Goal: Task Accomplishment & Management: Complete application form

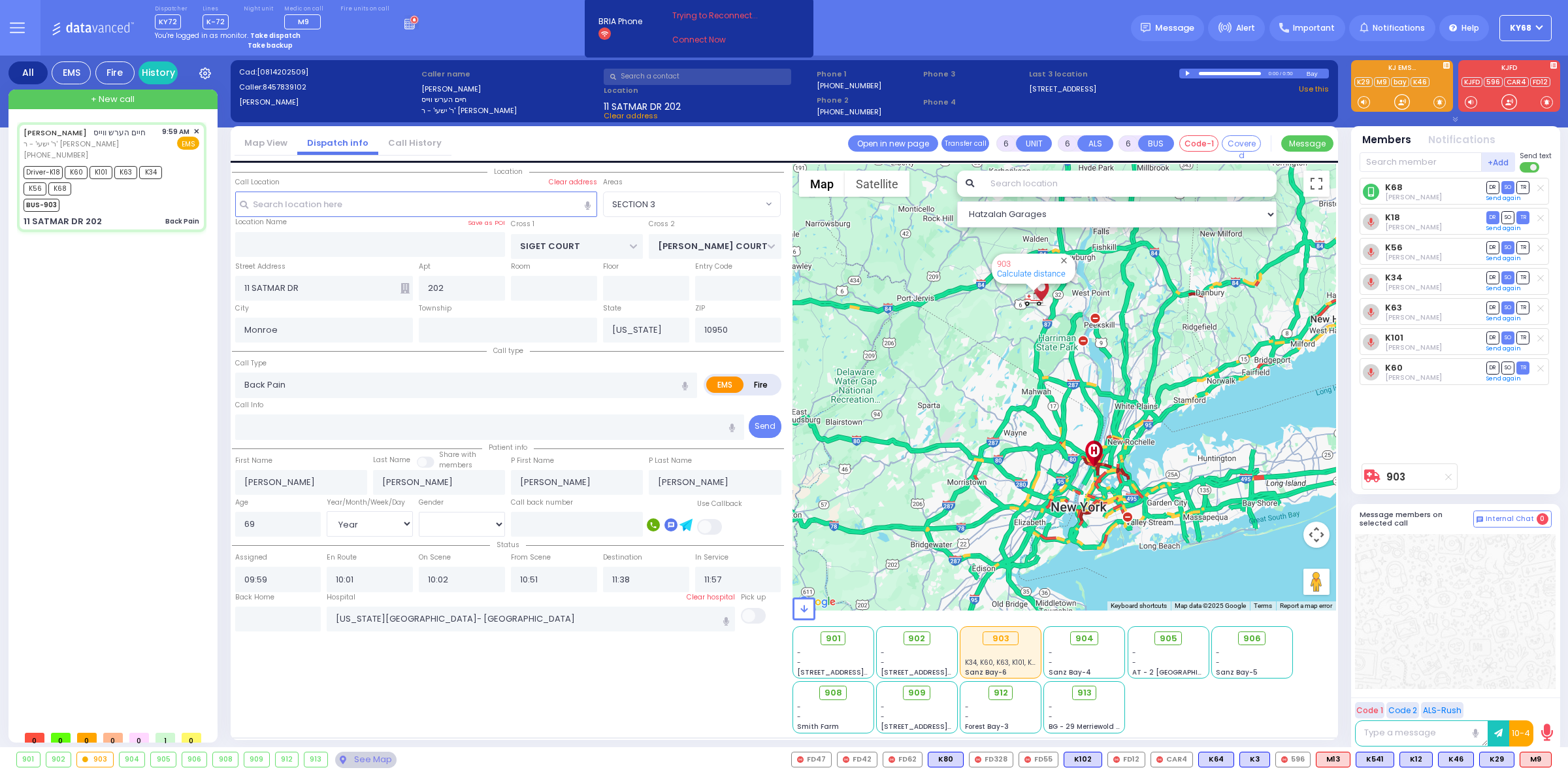
select select "SECTION 3"
select select "Year"
select select "[DEMOGRAPHIC_DATA]"
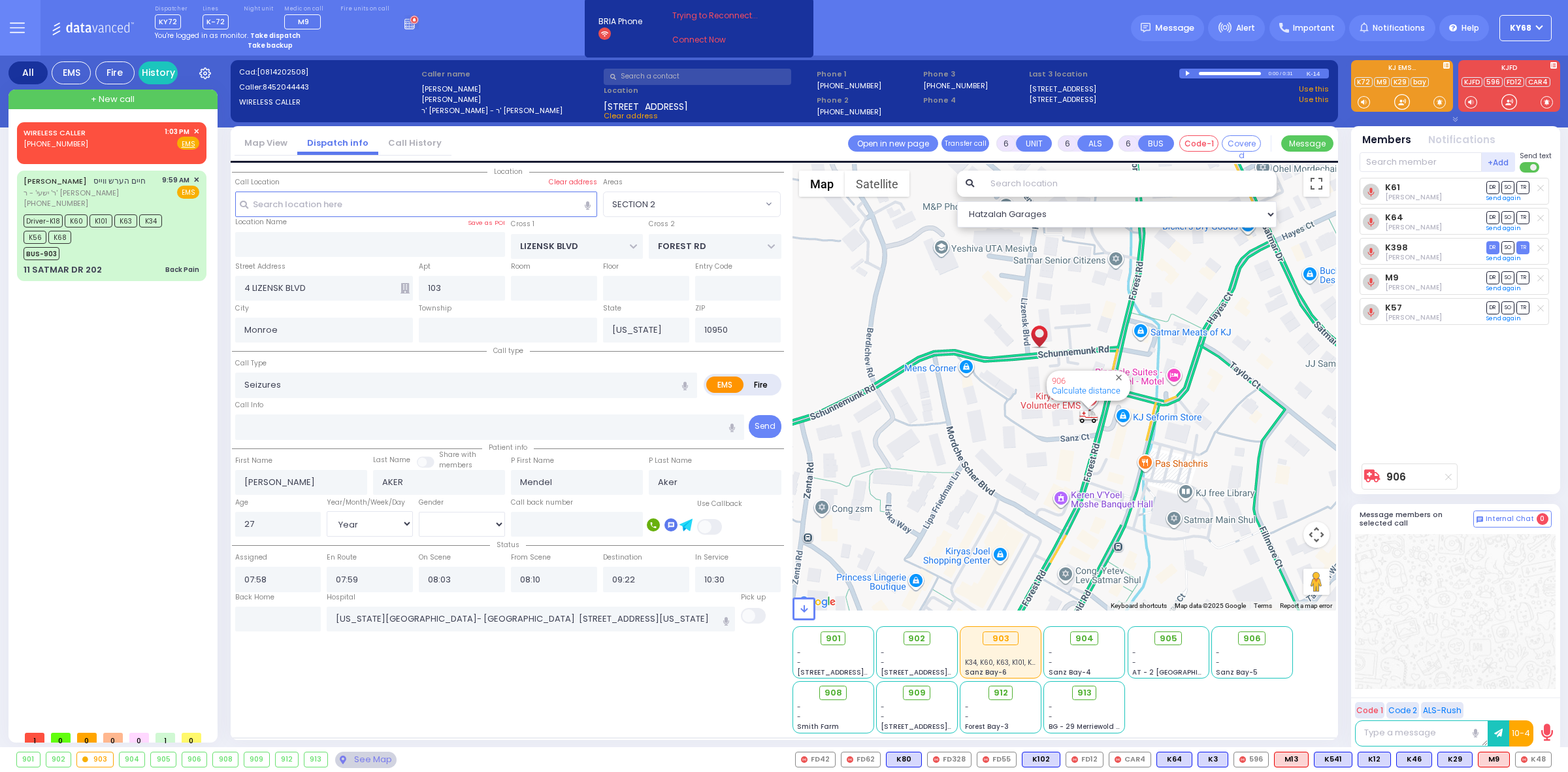
select select "SECTION 2"
select select "Year"
select select "[DEMOGRAPHIC_DATA]"
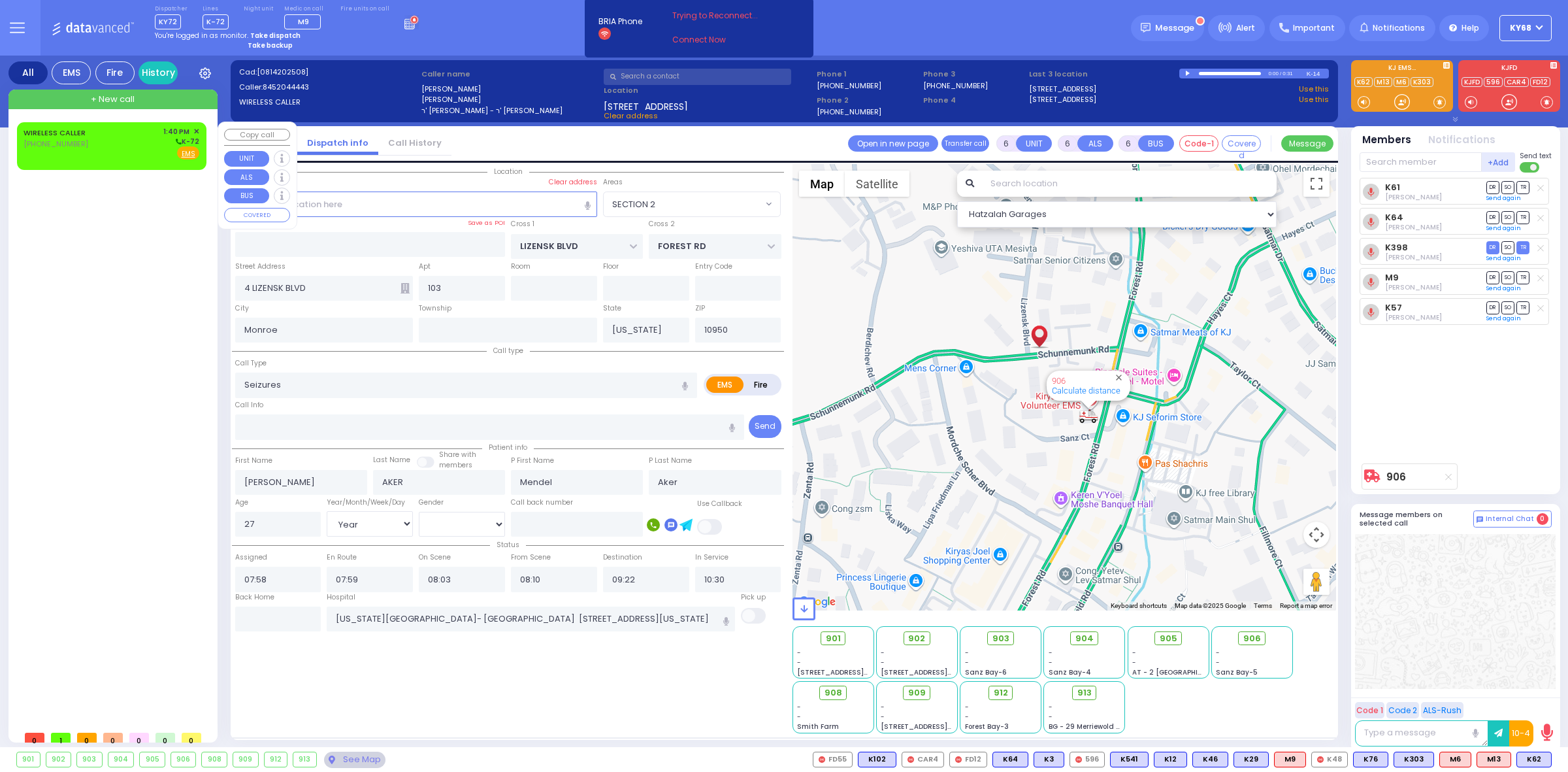
click at [85, 158] on div "WIRELESS CALLER [PHONE_NUMBER]" at bounding box center [56, 143] width 67 height 34
type input "2"
type input "1"
select select
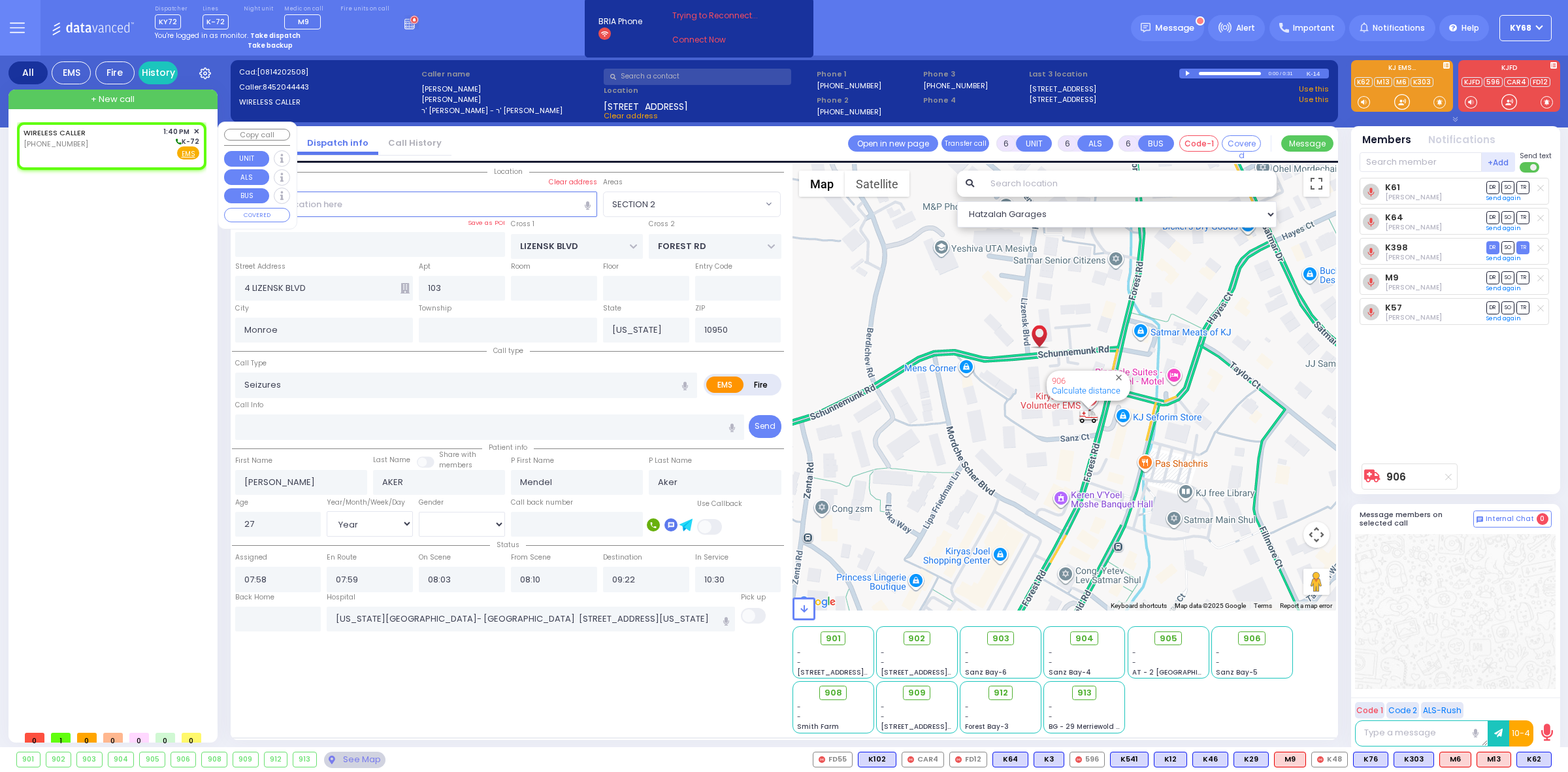
radio input "true"
select select
type input "13:40"
select select "Hatzalah Garages"
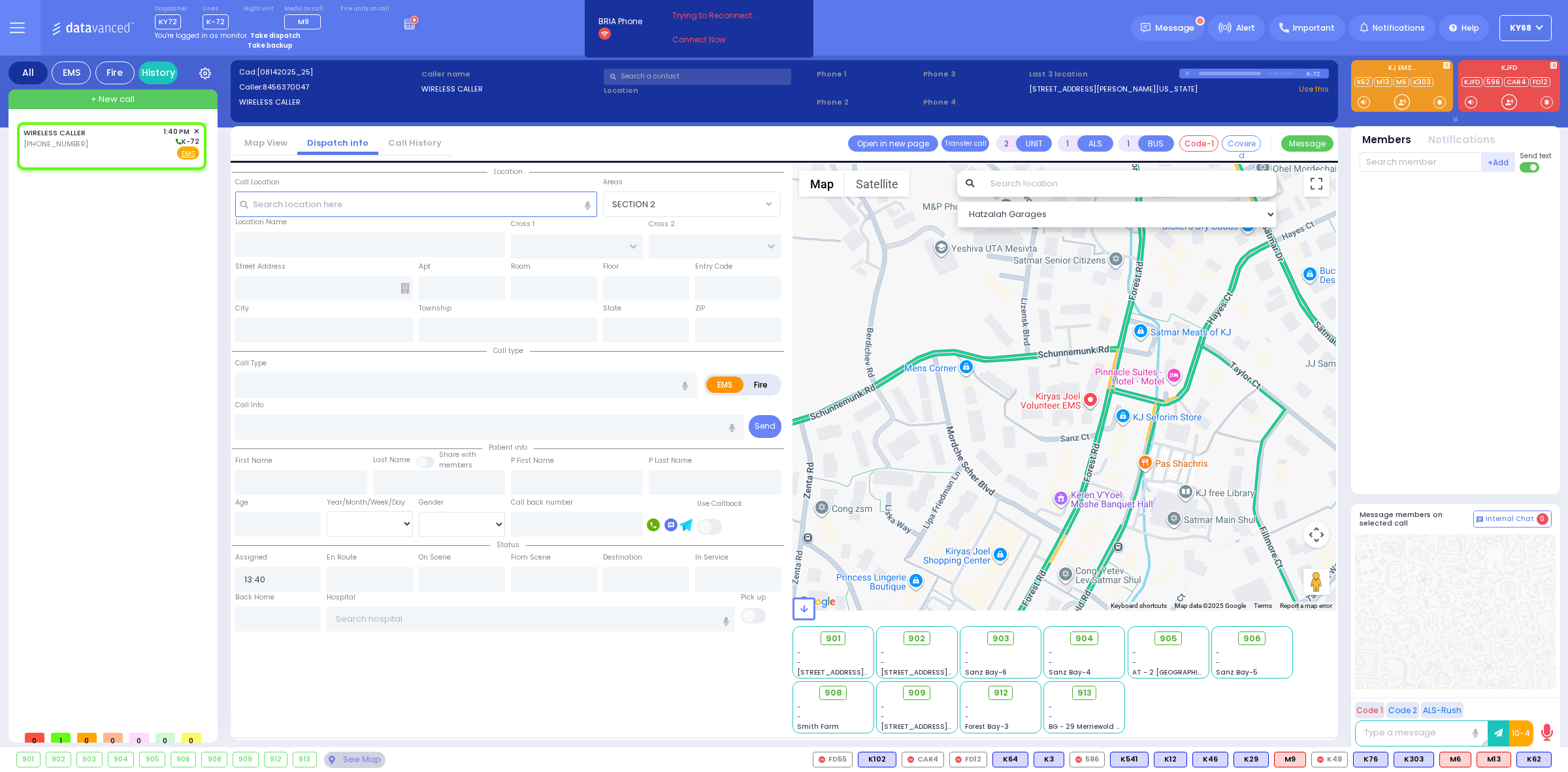
select select
radio input "true"
select select
select select "Hatzalah Garages"
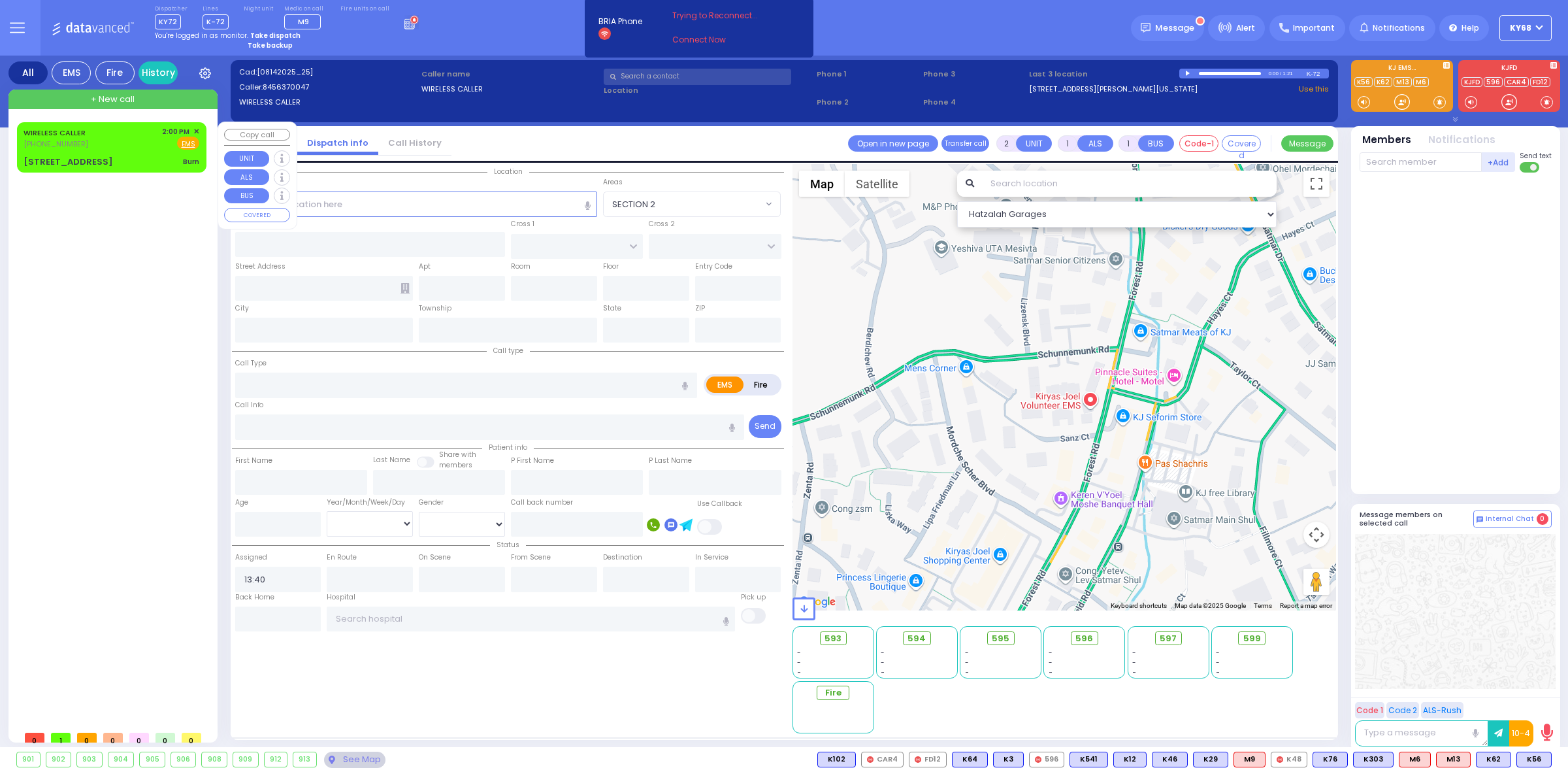
click at [47, 160] on div "[STREET_ADDRESS]" at bounding box center [68, 162] width 89 height 13
type input "3"
type input "0"
select select
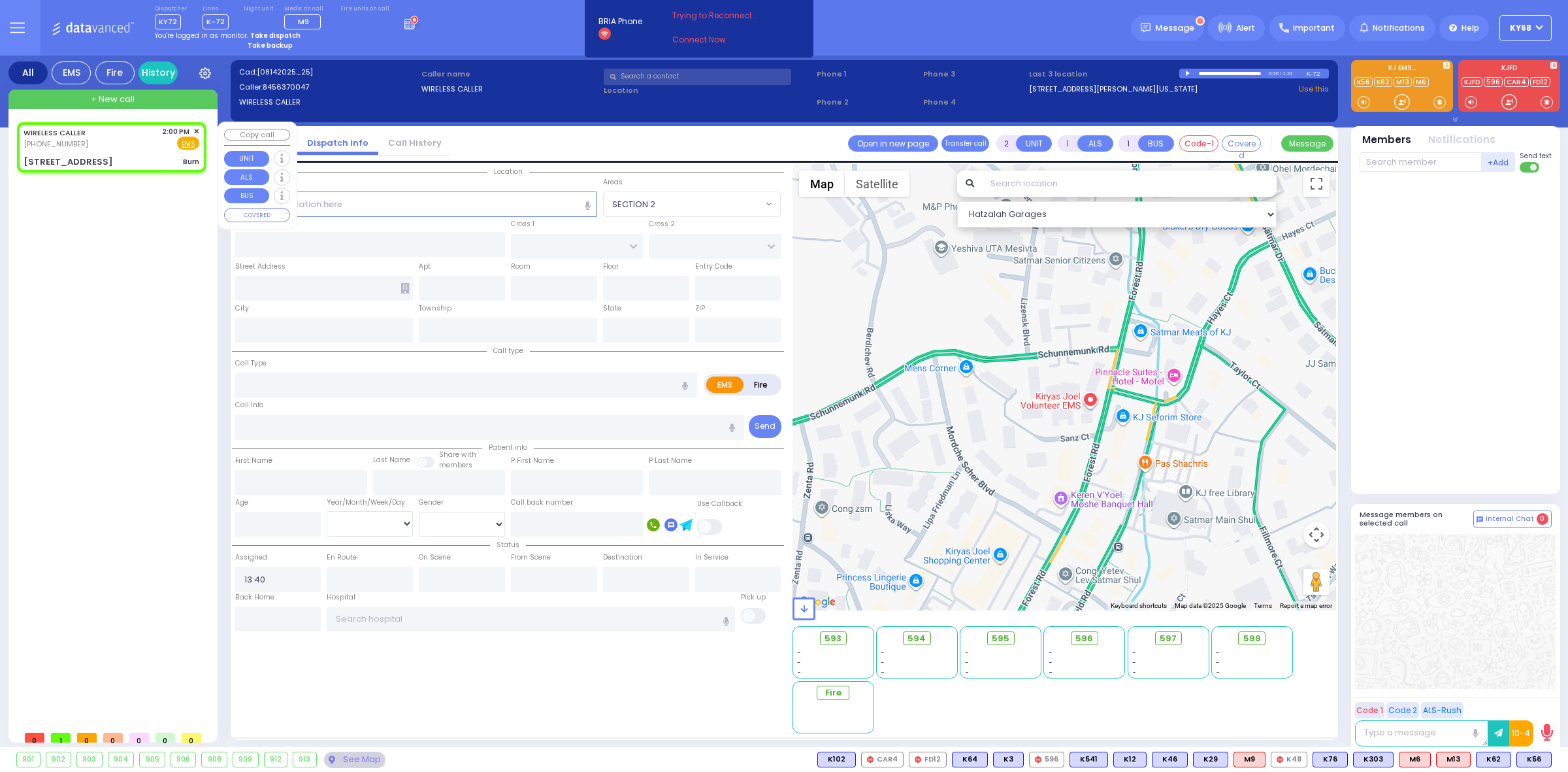
type input "Burn"
radio input "true"
select select
type input "14:00"
type input "[PERSON_NAME][GEOGRAPHIC_DATA]"
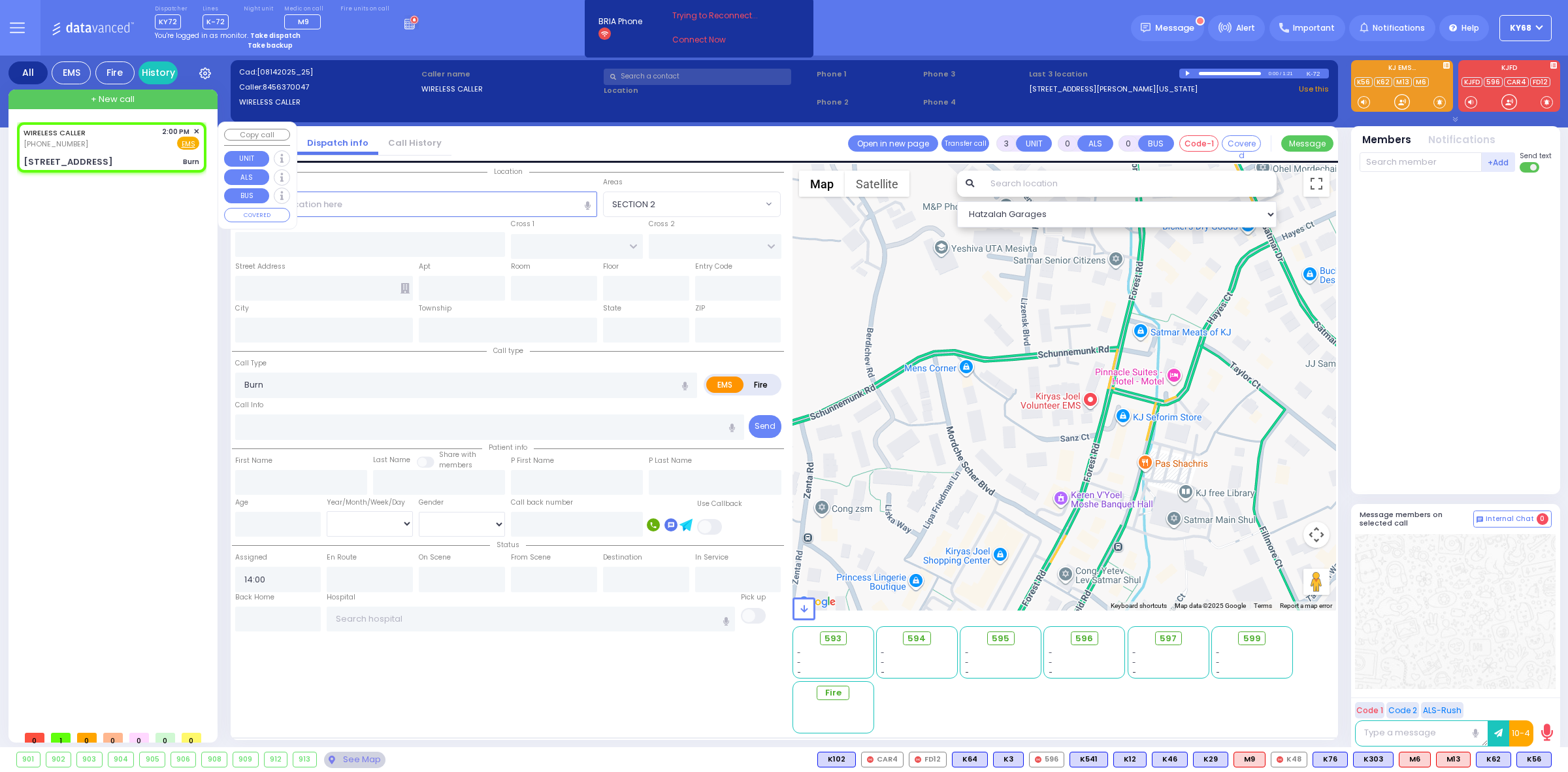
type input "[PERSON_NAME] LN"
type input "[STREET_ADDRESS]"
type input "MONROE"
type input "[US_STATE]"
type input "10950"
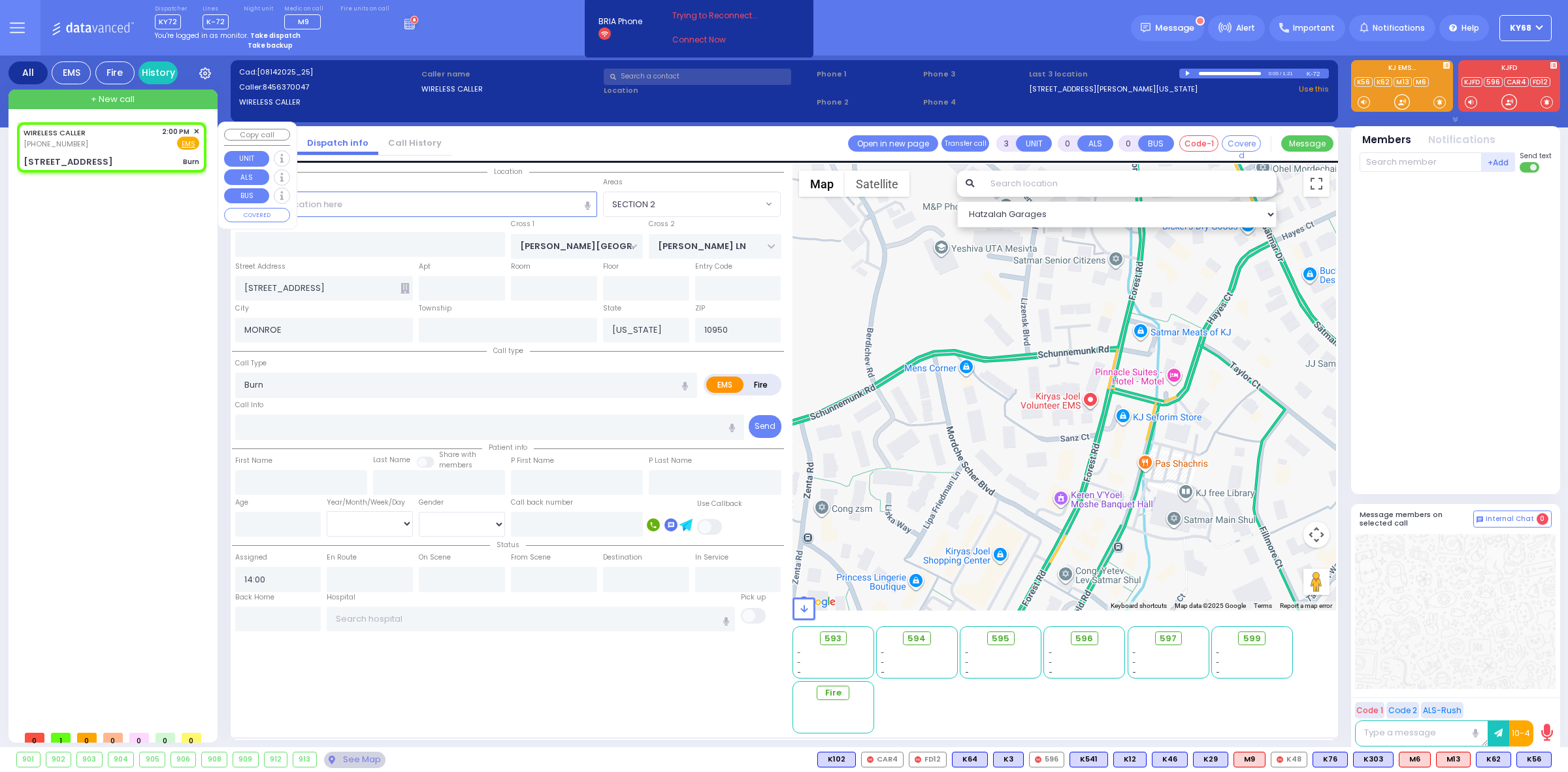
select select "[PERSON_NAME][GEOGRAPHIC_DATA]"
select select "Hatzalah Garages"
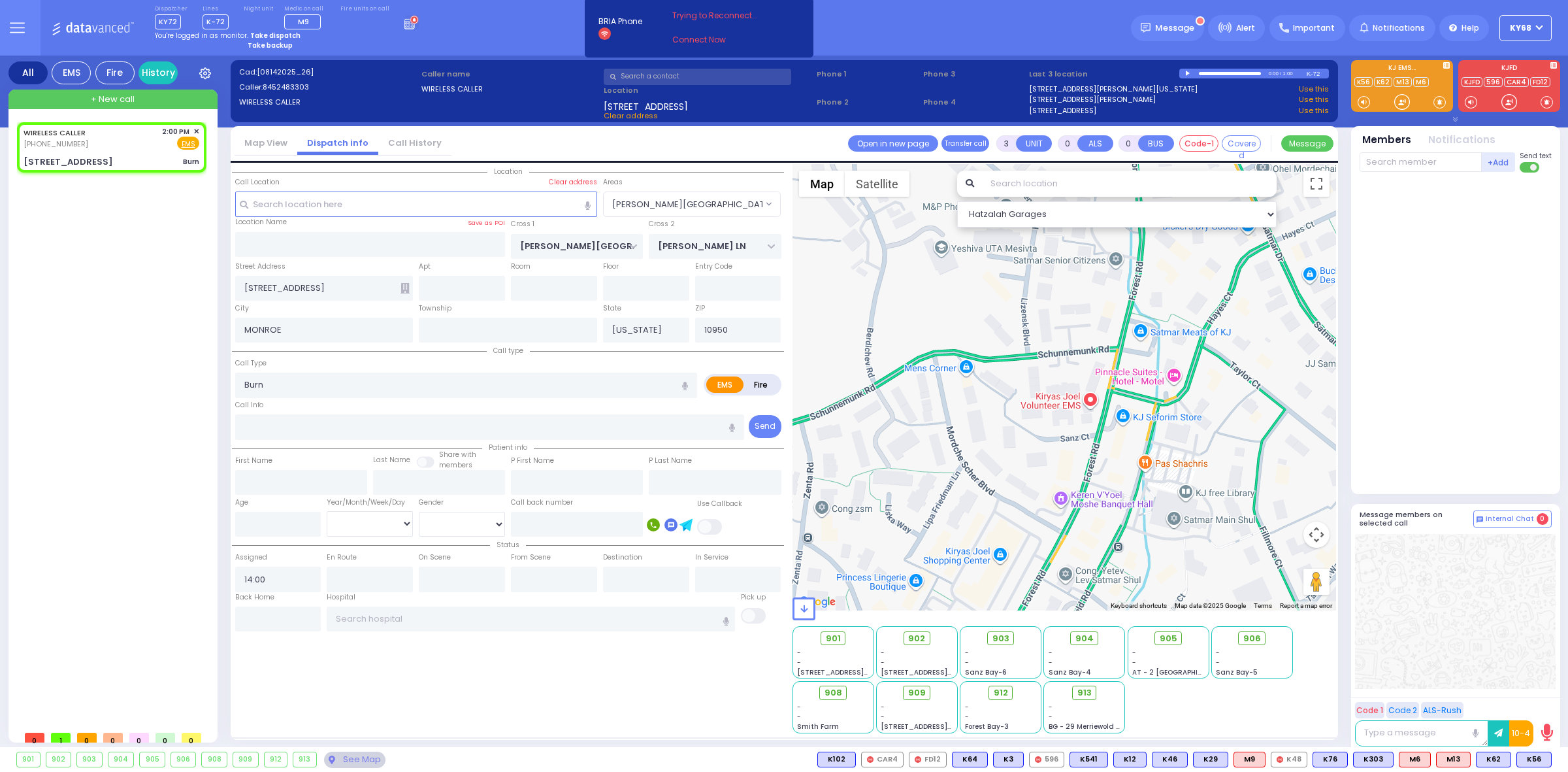
click at [1047, 185] on input "text" at bounding box center [1129, 183] width 294 height 27
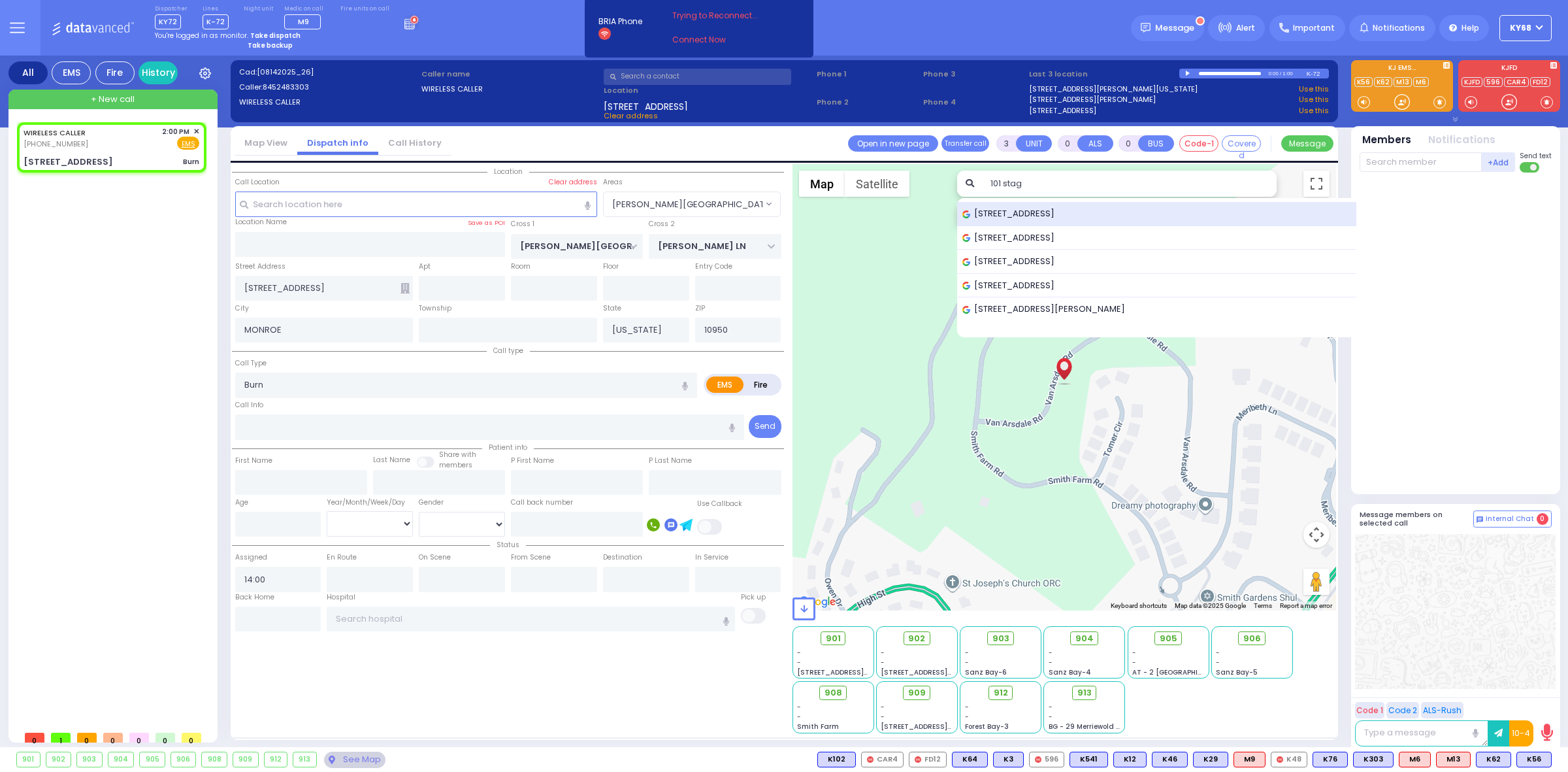
type input "101 stag"
click at [1049, 211] on span "[STREET_ADDRESS]" at bounding box center [1011, 214] width 96 height 13
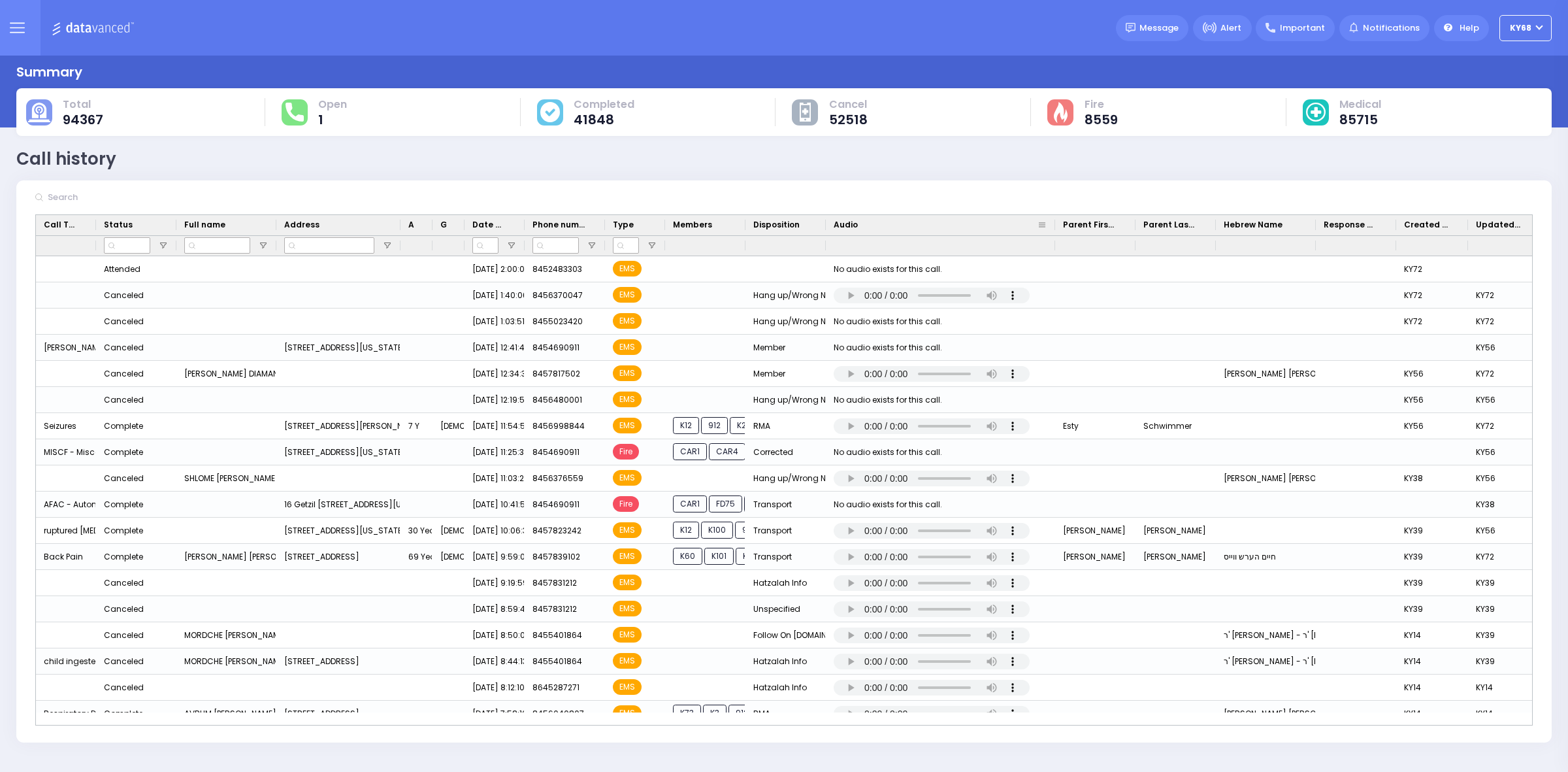
drag, startPoint x: 953, startPoint y: 228, endPoint x: 1054, endPoint y: 232, distance: 101.1
click at [1054, 232] on div at bounding box center [1055, 224] width 6 height 20
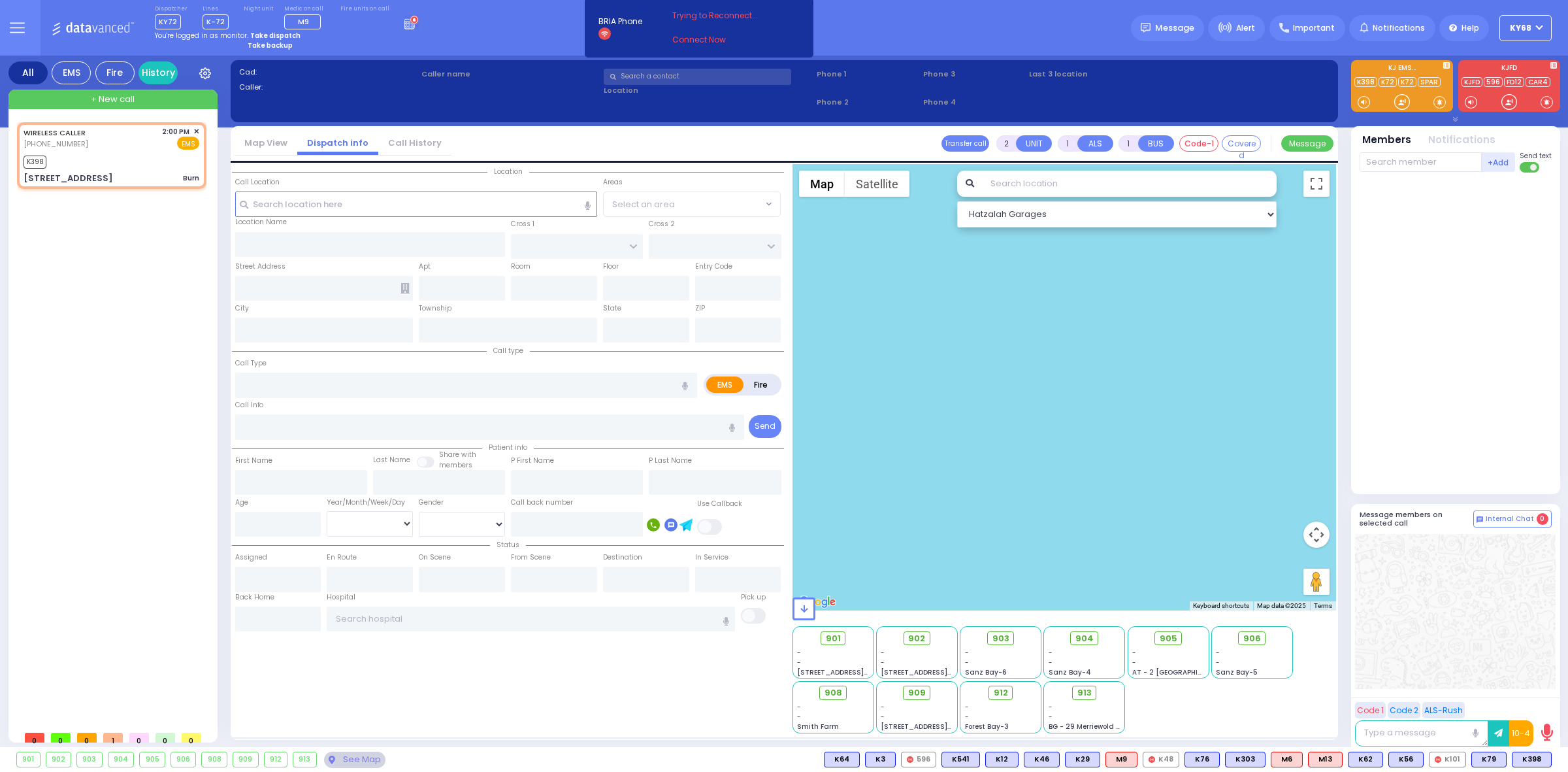
type input "3"
type input "0"
select select
type input "Burn"
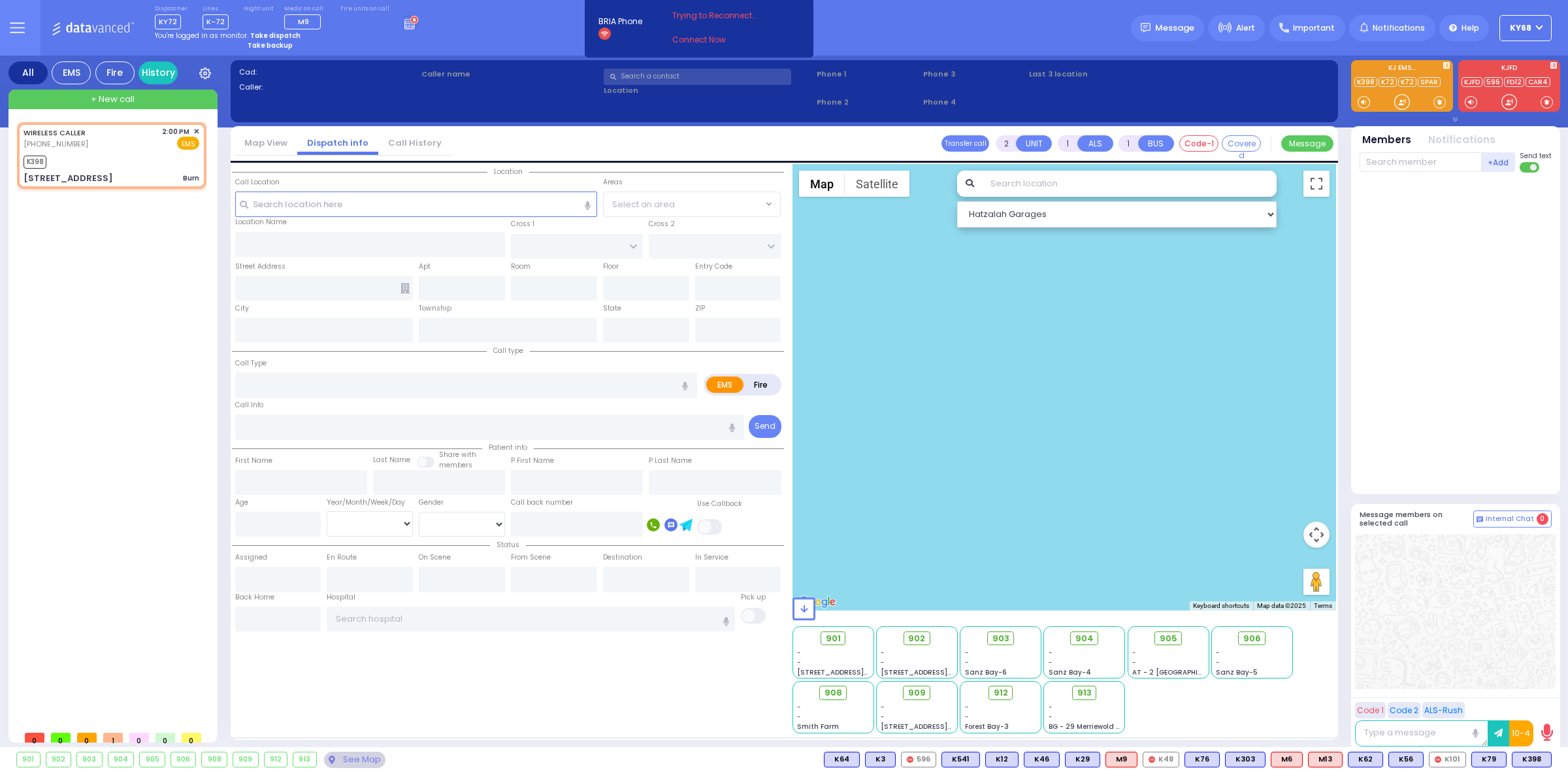
radio input "true"
select select
type input "14:00"
type input "14:02"
select select "Hatzalah Garages"
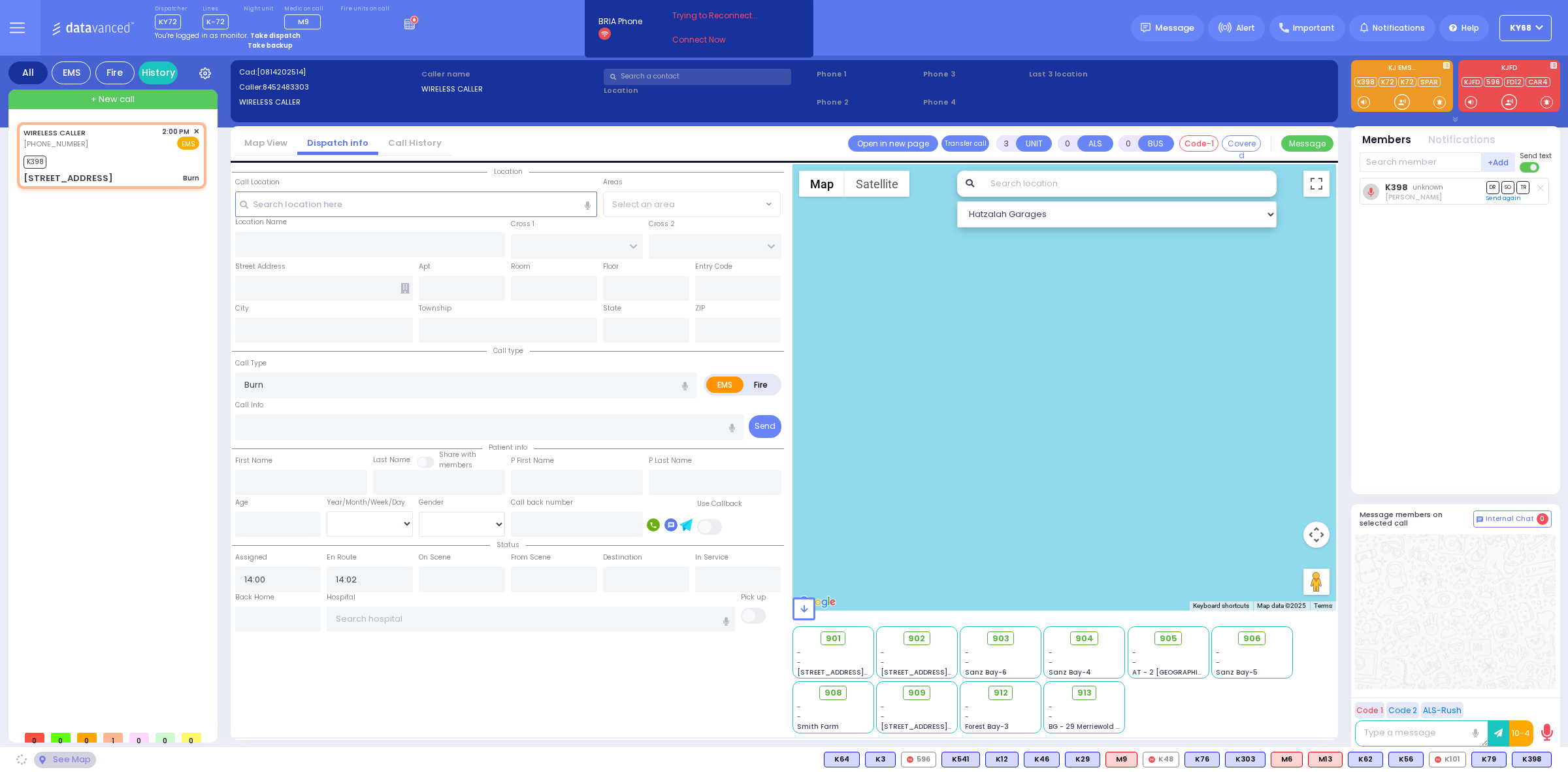
type input "[PERSON_NAME][GEOGRAPHIC_DATA]"
type input "[PERSON_NAME] LN"
type input "[STREET_ADDRESS]"
type input "MONROE"
type input "[US_STATE]"
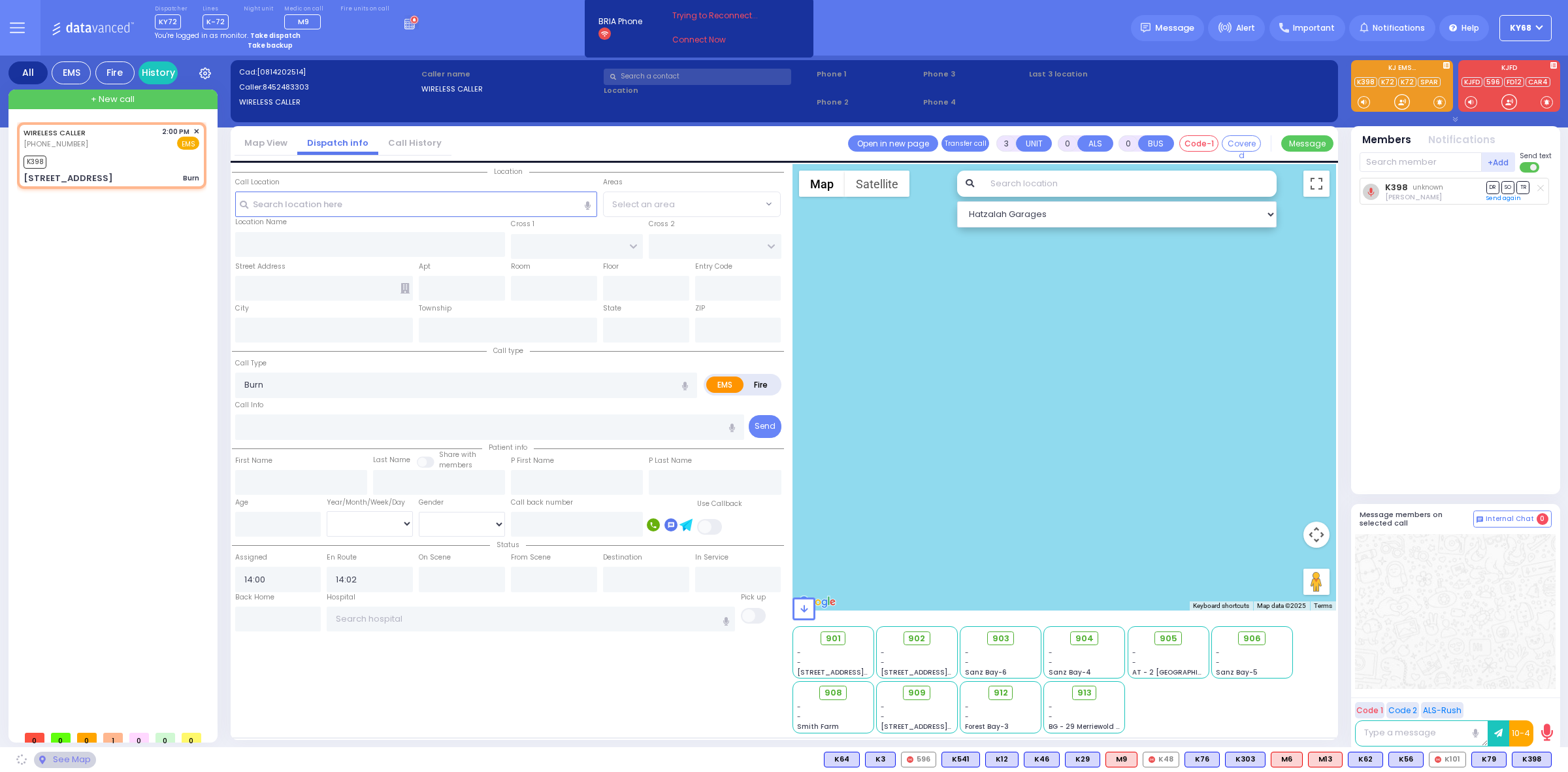
type input "10950"
select select "[PERSON_NAME][GEOGRAPHIC_DATA]"
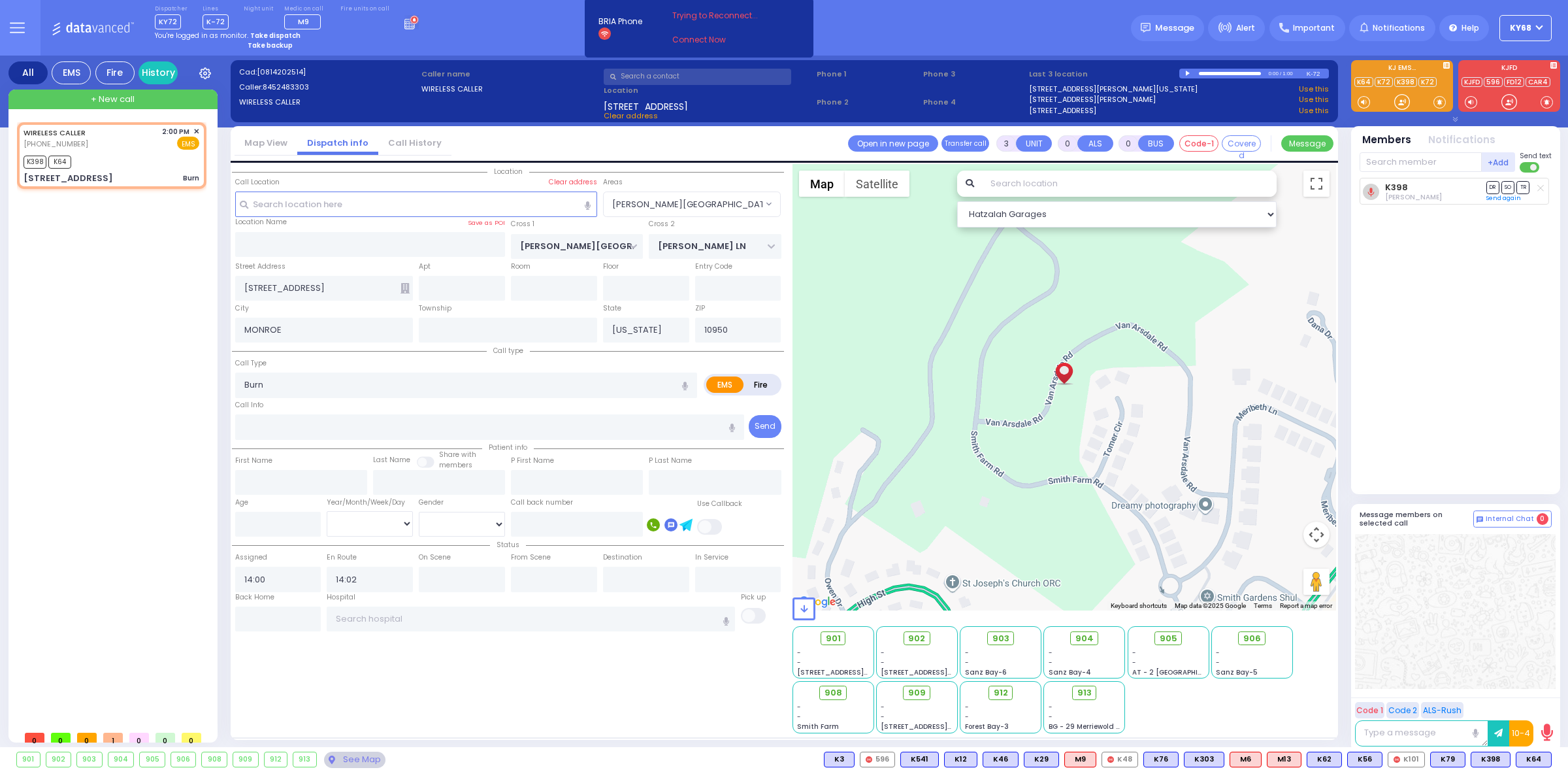
select select
radio input "true"
select select
select select "Hatzalah Garages"
select select "[PERSON_NAME][GEOGRAPHIC_DATA]"
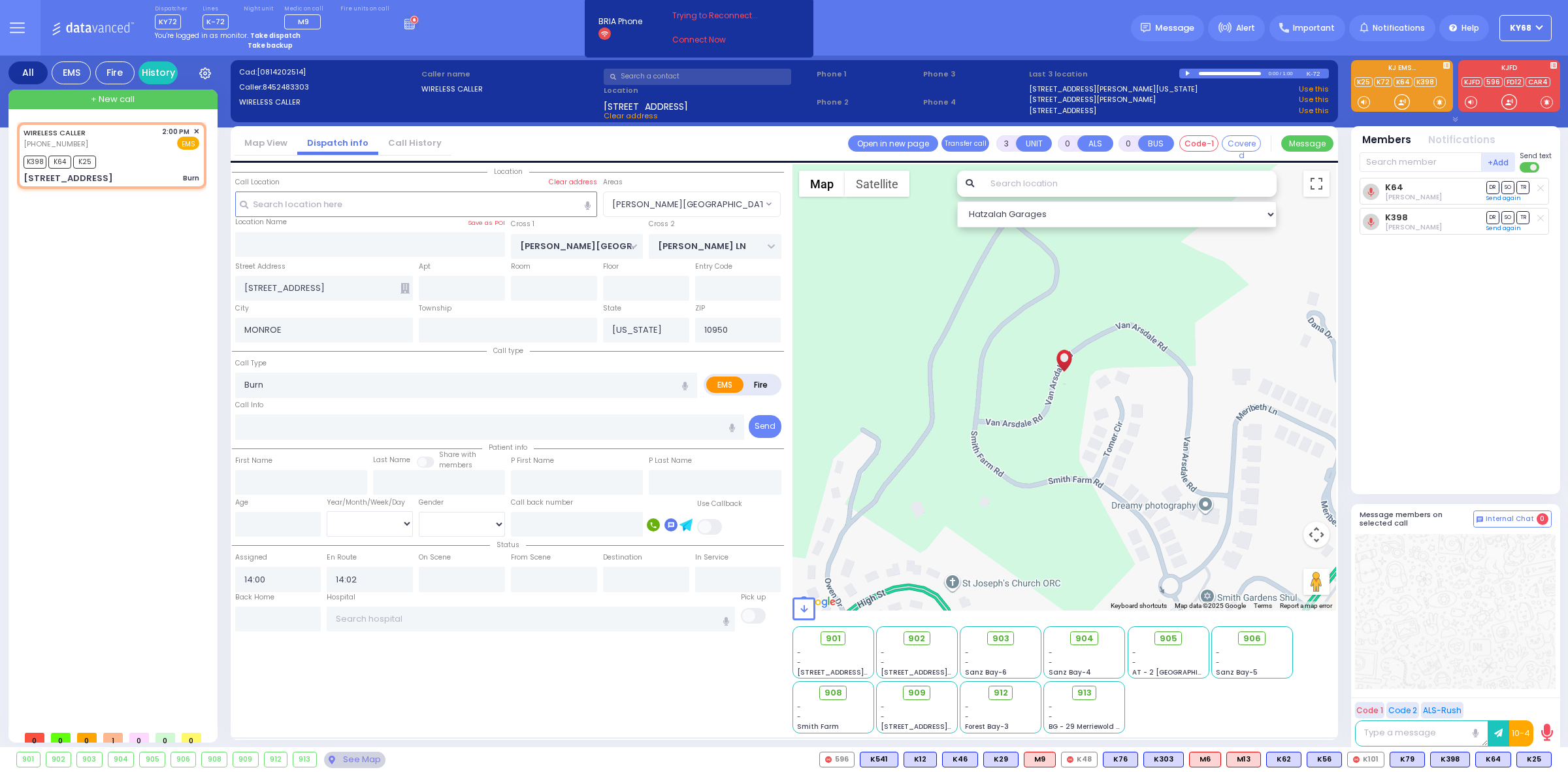
select select
radio input "true"
select select
select select "Hatzalah Garages"
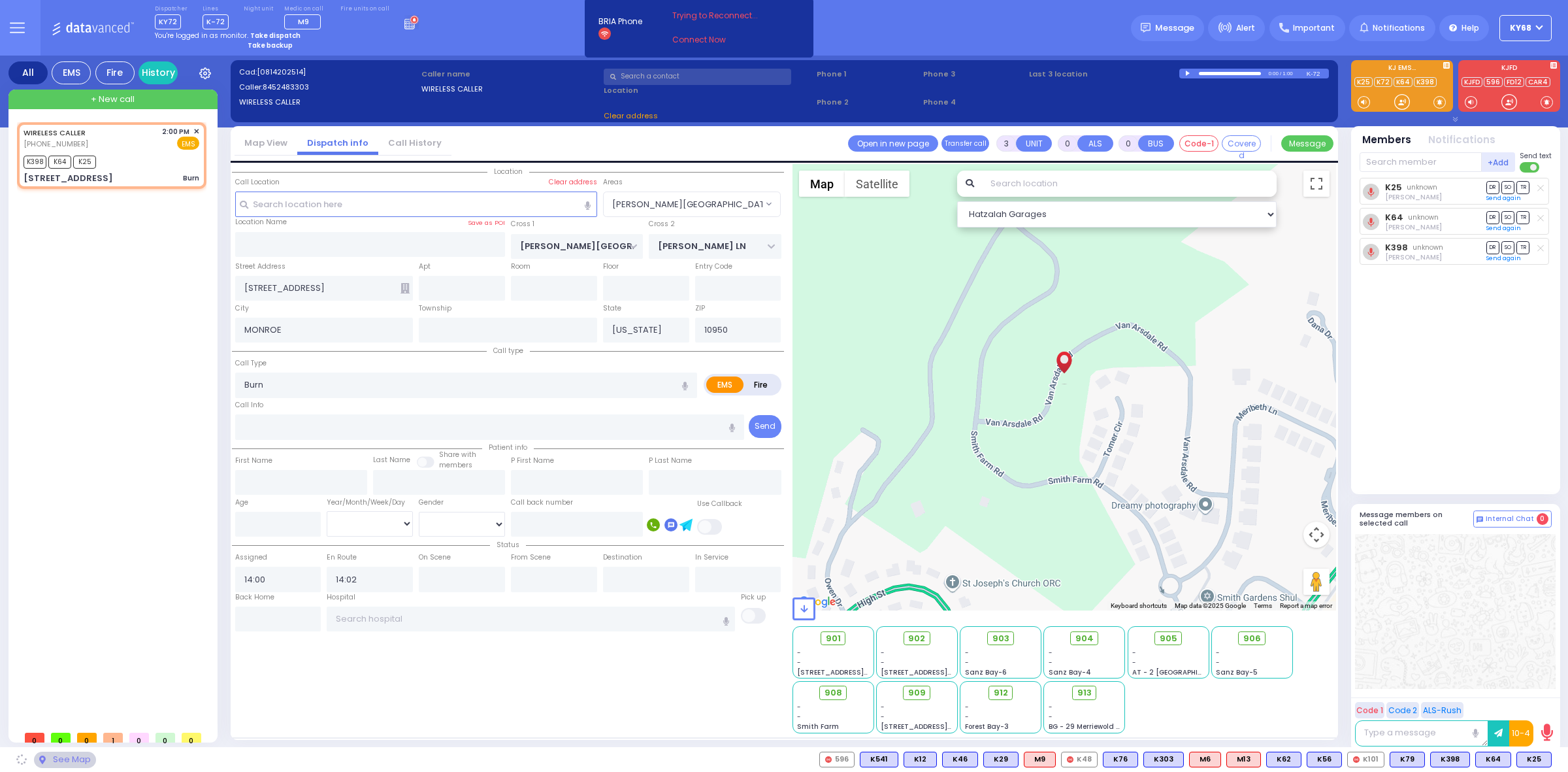
select select "[PERSON_NAME][GEOGRAPHIC_DATA]"
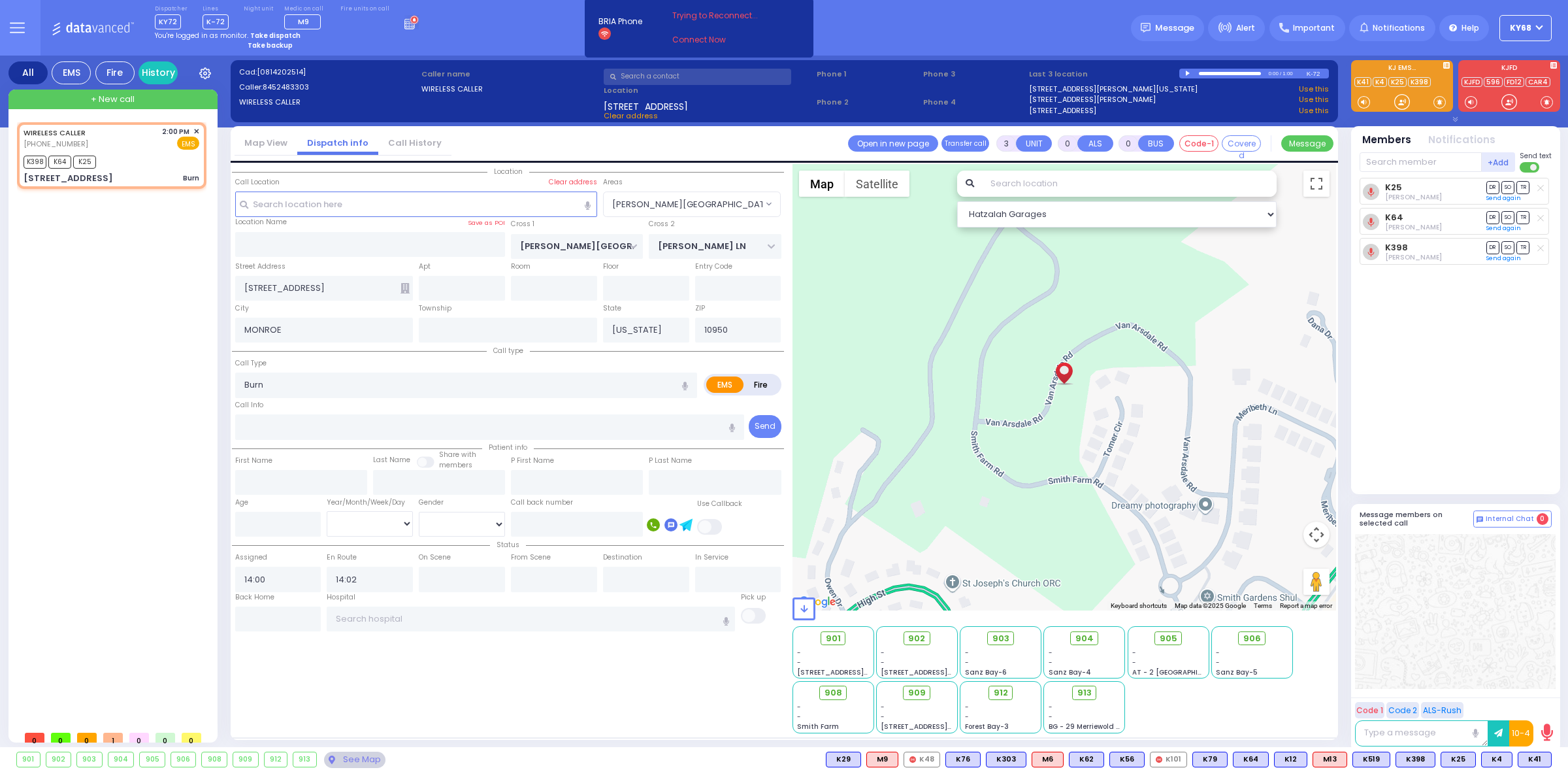
type input "6"
select select
radio input "true"
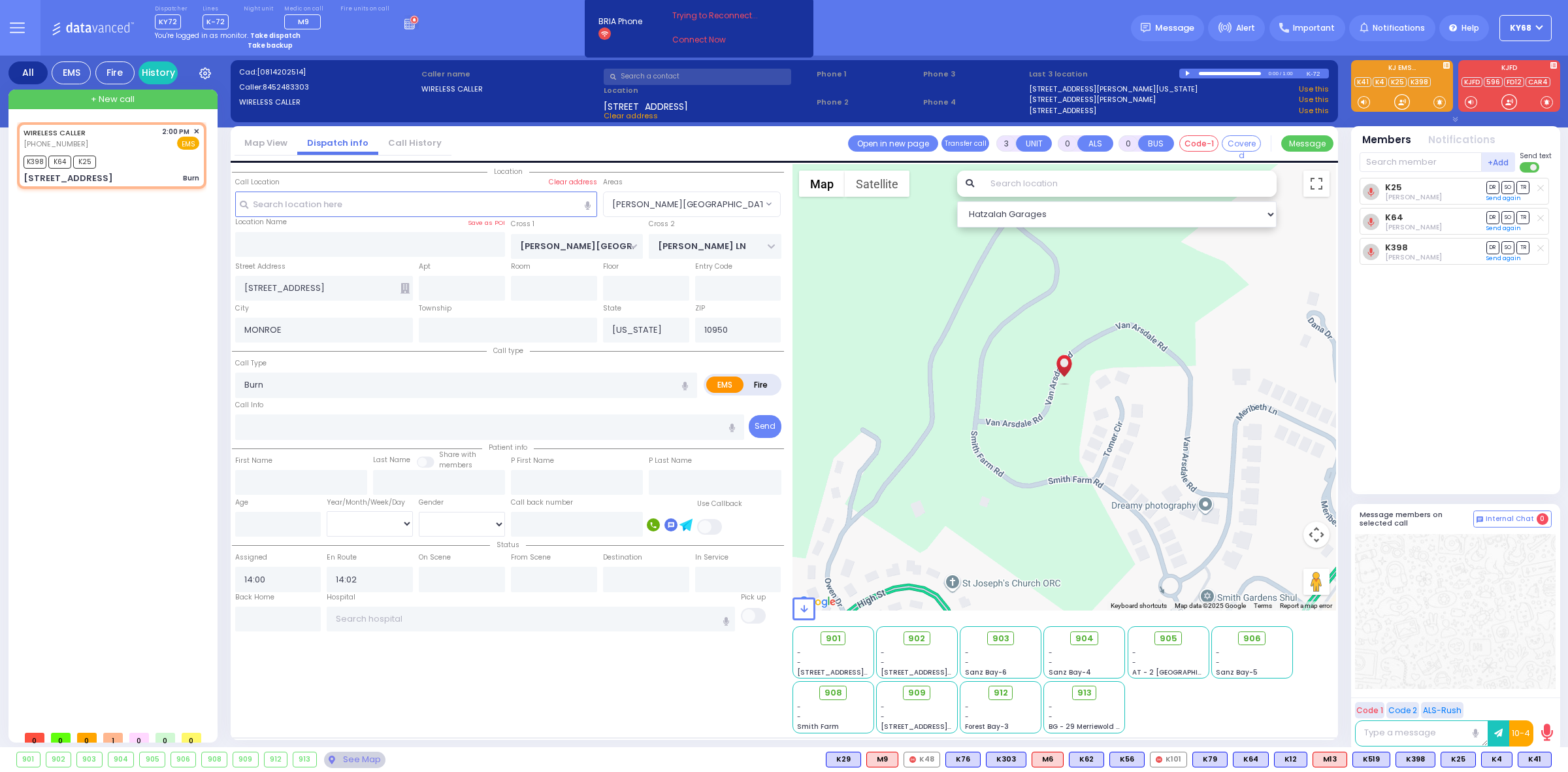
type input "Unknown"
select select "Year"
select select "[PERSON_NAME][GEOGRAPHIC_DATA]"
select select "Hatzalah Garages"
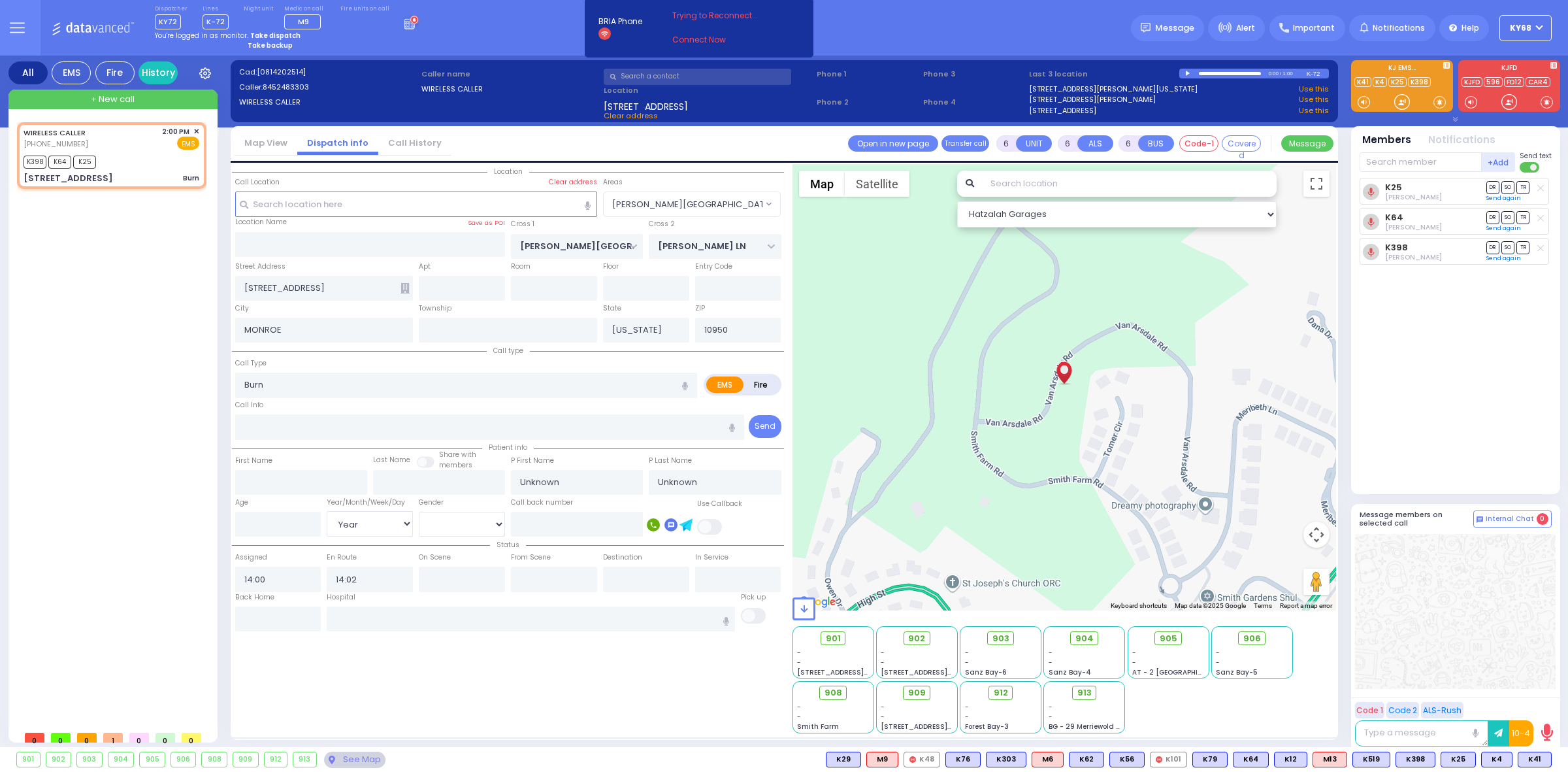
select select
radio input "true"
select select "Year"
type input "14:08"
select select
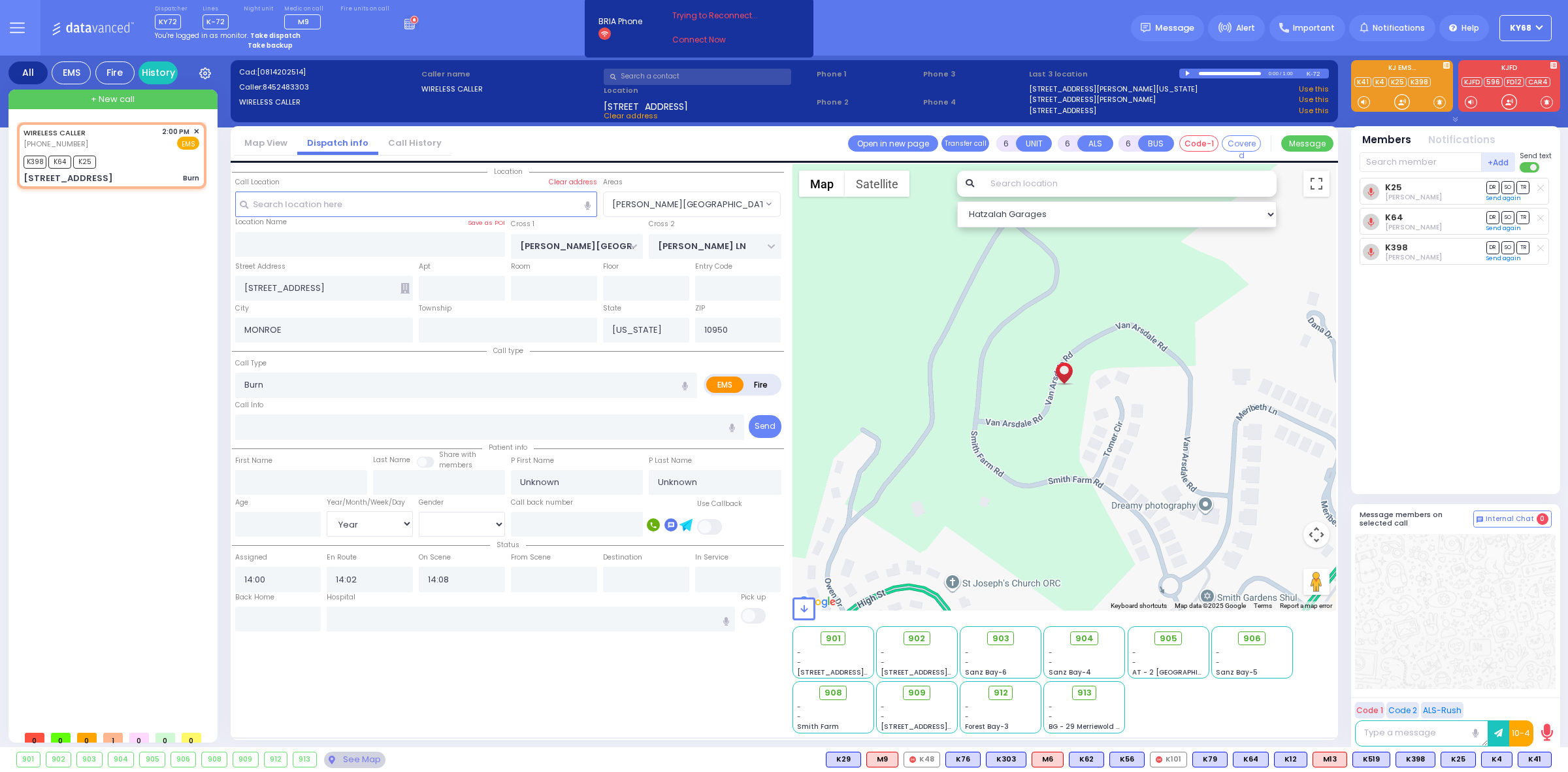
radio input "true"
select select "Year"
select select "[PERSON_NAME][GEOGRAPHIC_DATA]"
select select "Hatzalah Garages"
select select
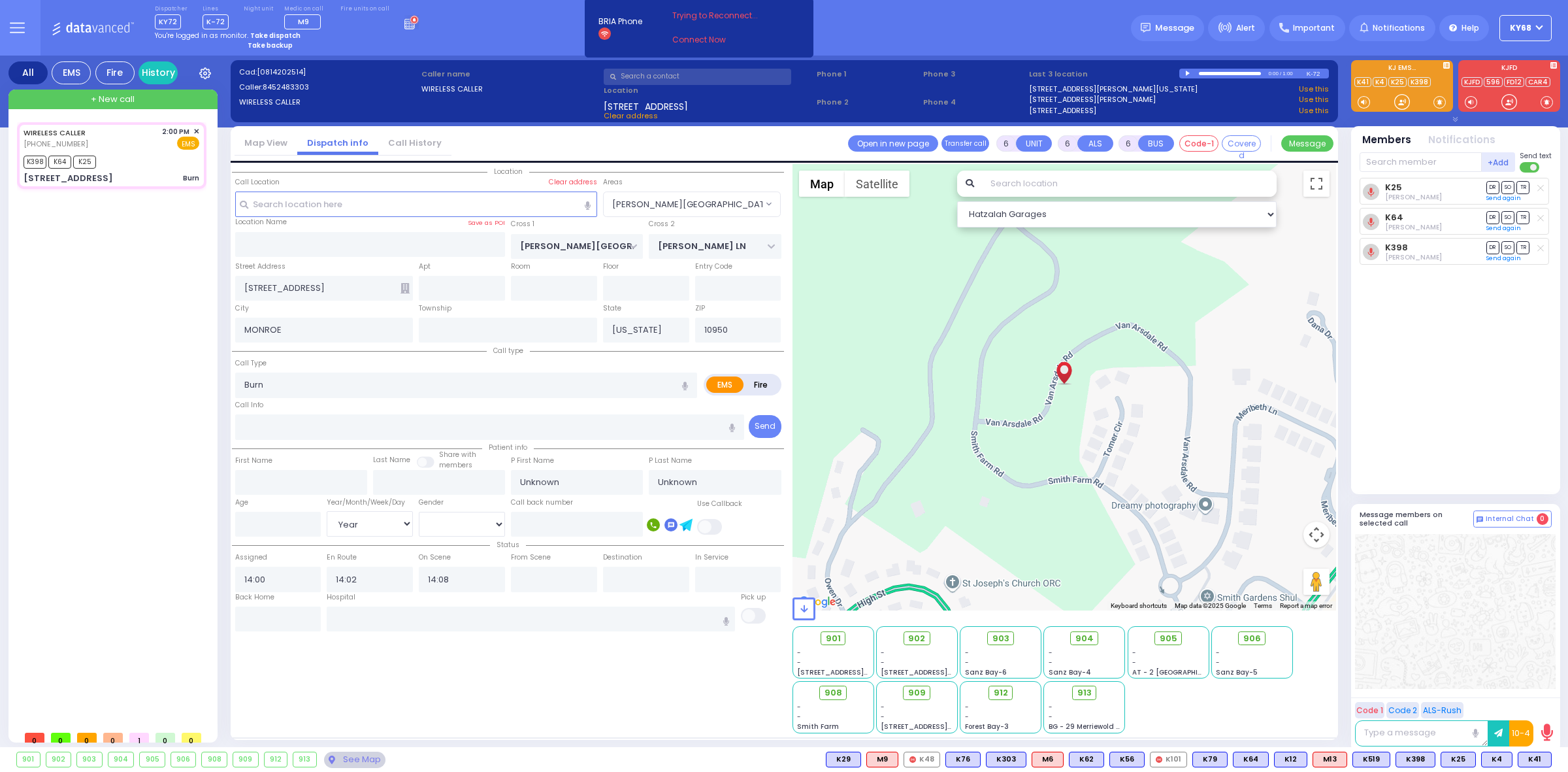
radio input "true"
type input "Basya"
type input "Greenfeld"
select select "Year"
select select "[DEMOGRAPHIC_DATA]"
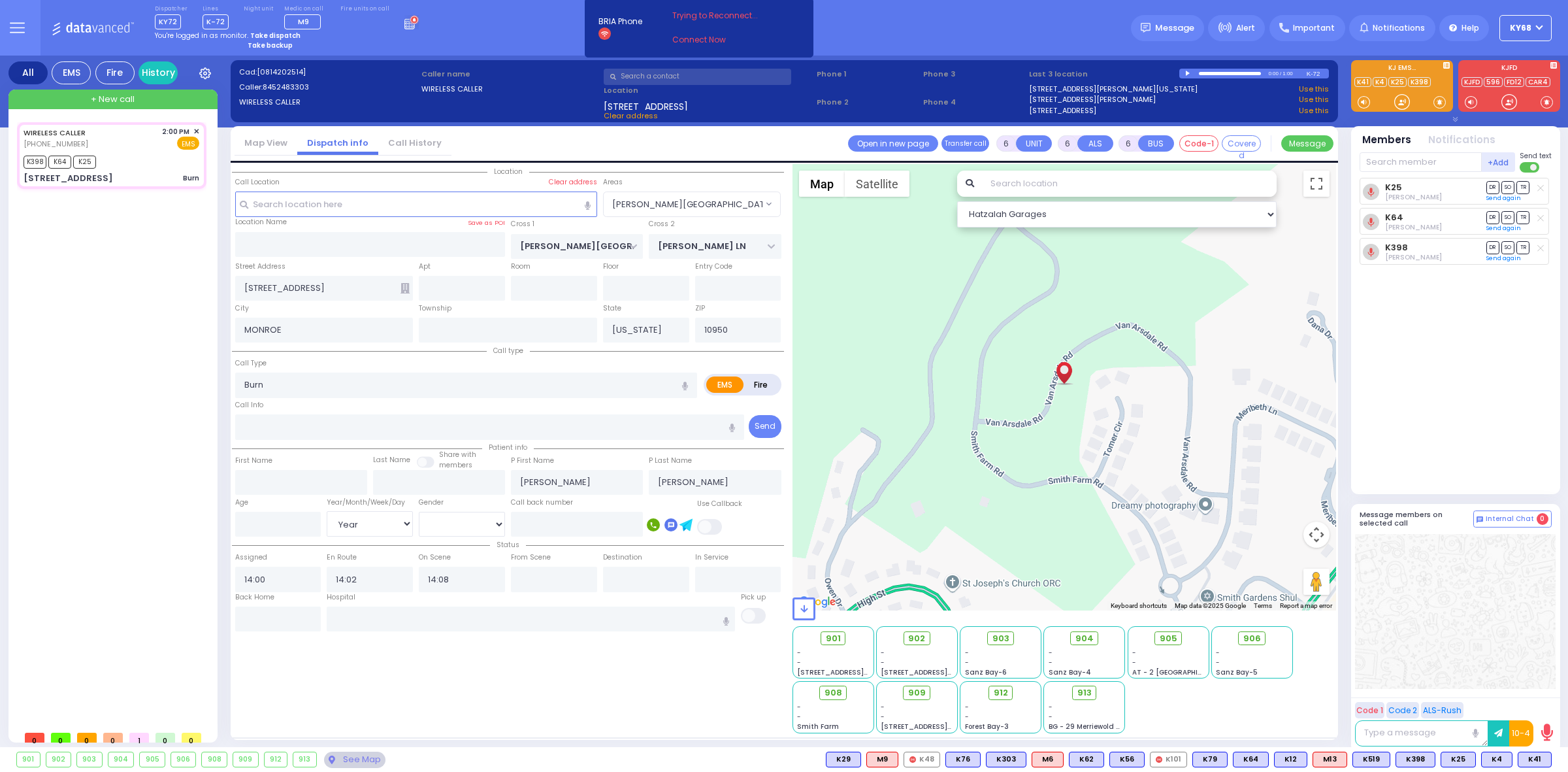
radio input "true"
type input "32"
select select "Year"
select select "[DEMOGRAPHIC_DATA]"
select select "[PERSON_NAME][GEOGRAPHIC_DATA]"
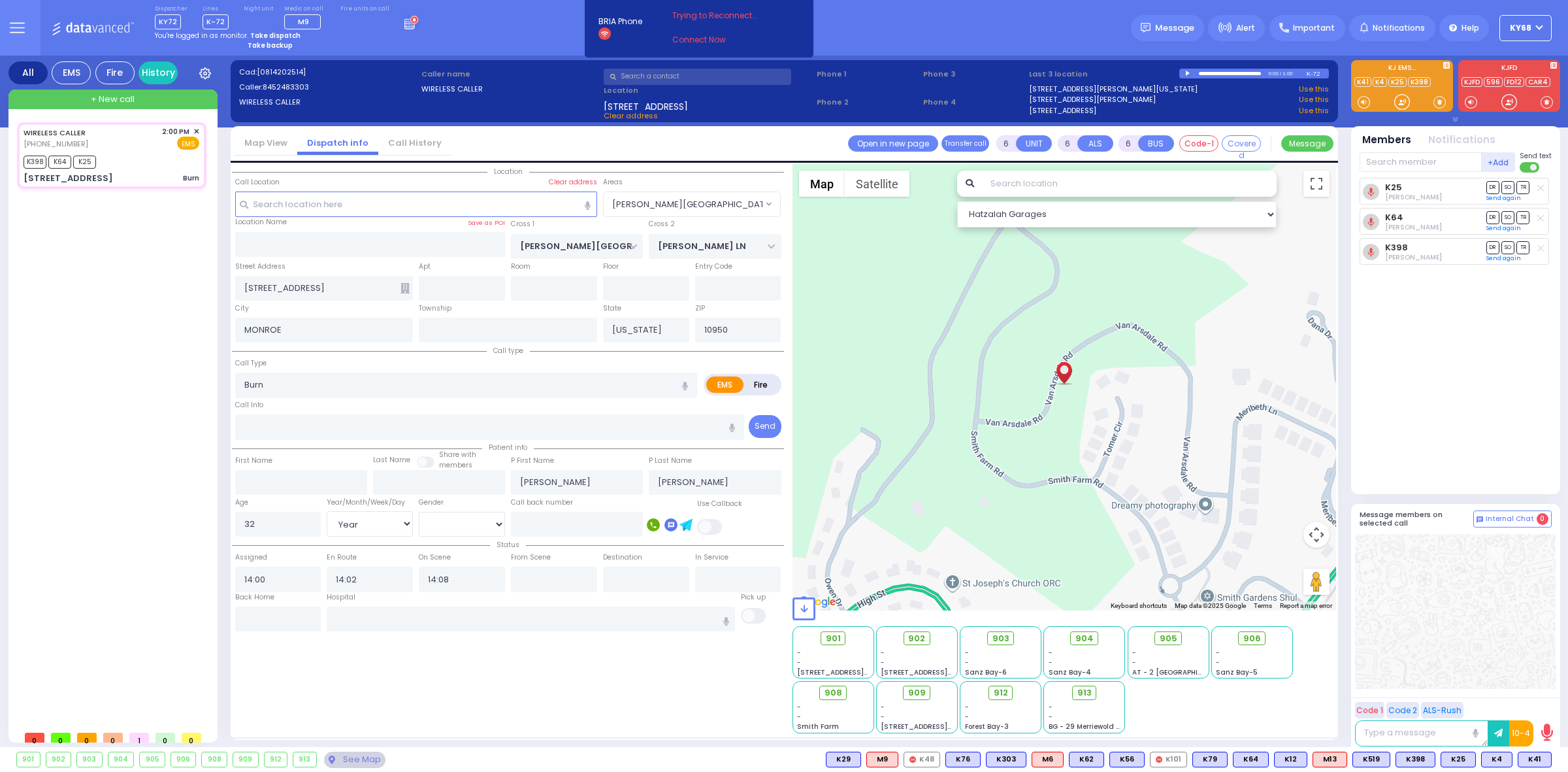
select select "Hatzalah Garages"
select select
radio input "true"
select select "Year"
select select "[DEMOGRAPHIC_DATA]"
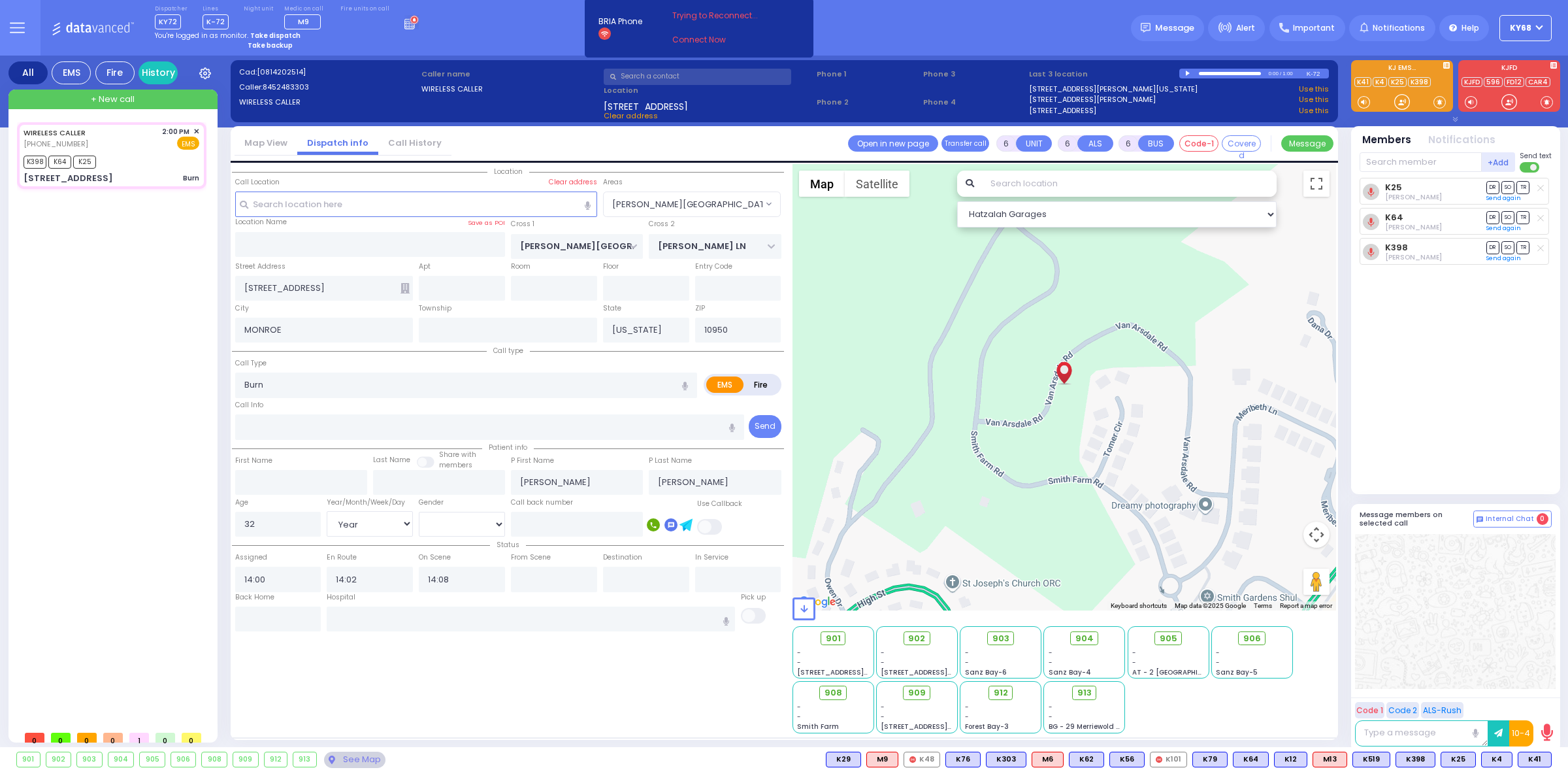
select select "Hatzalah Garages"
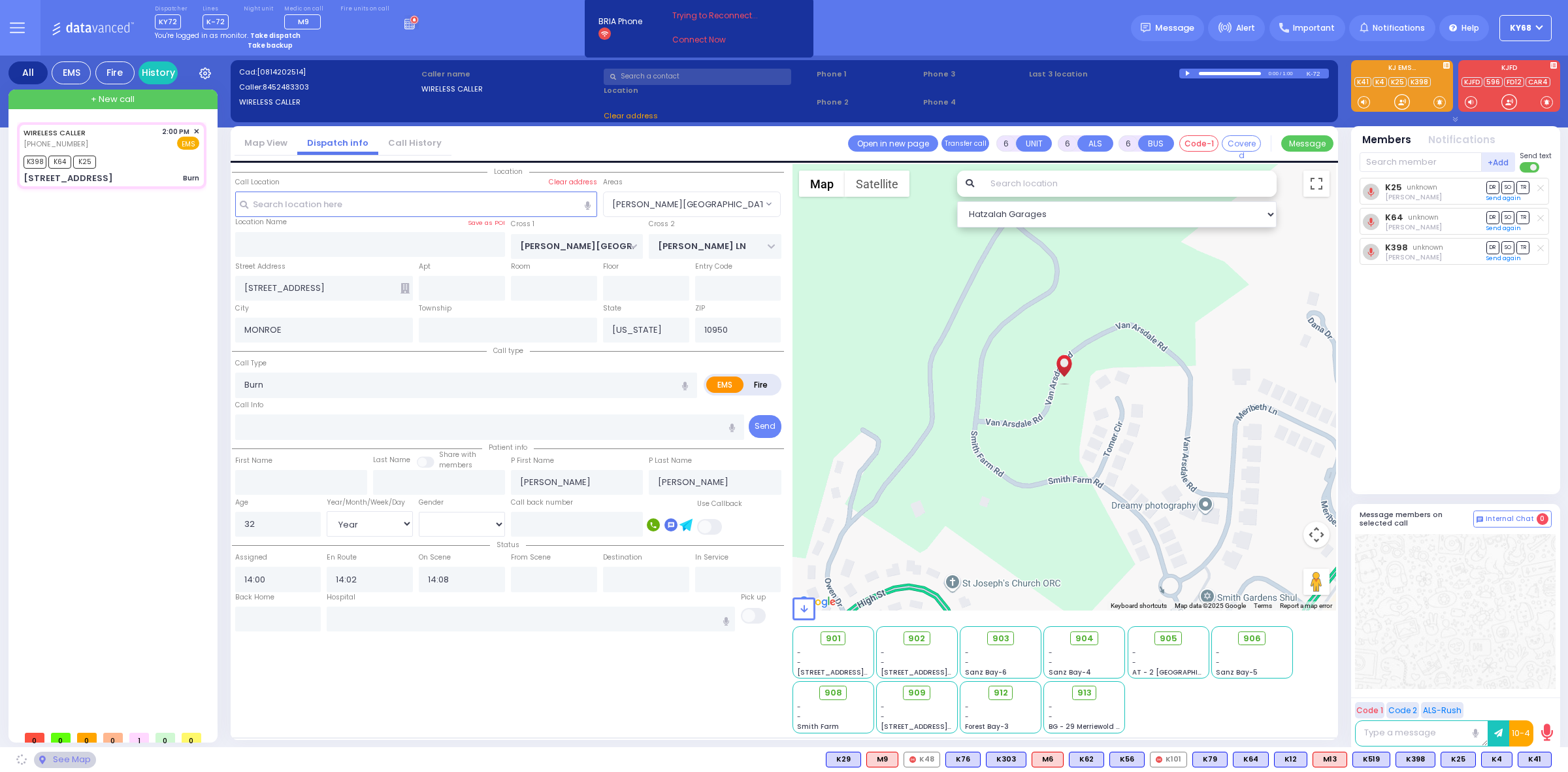
select select "[PERSON_NAME][GEOGRAPHIC_DATA]"
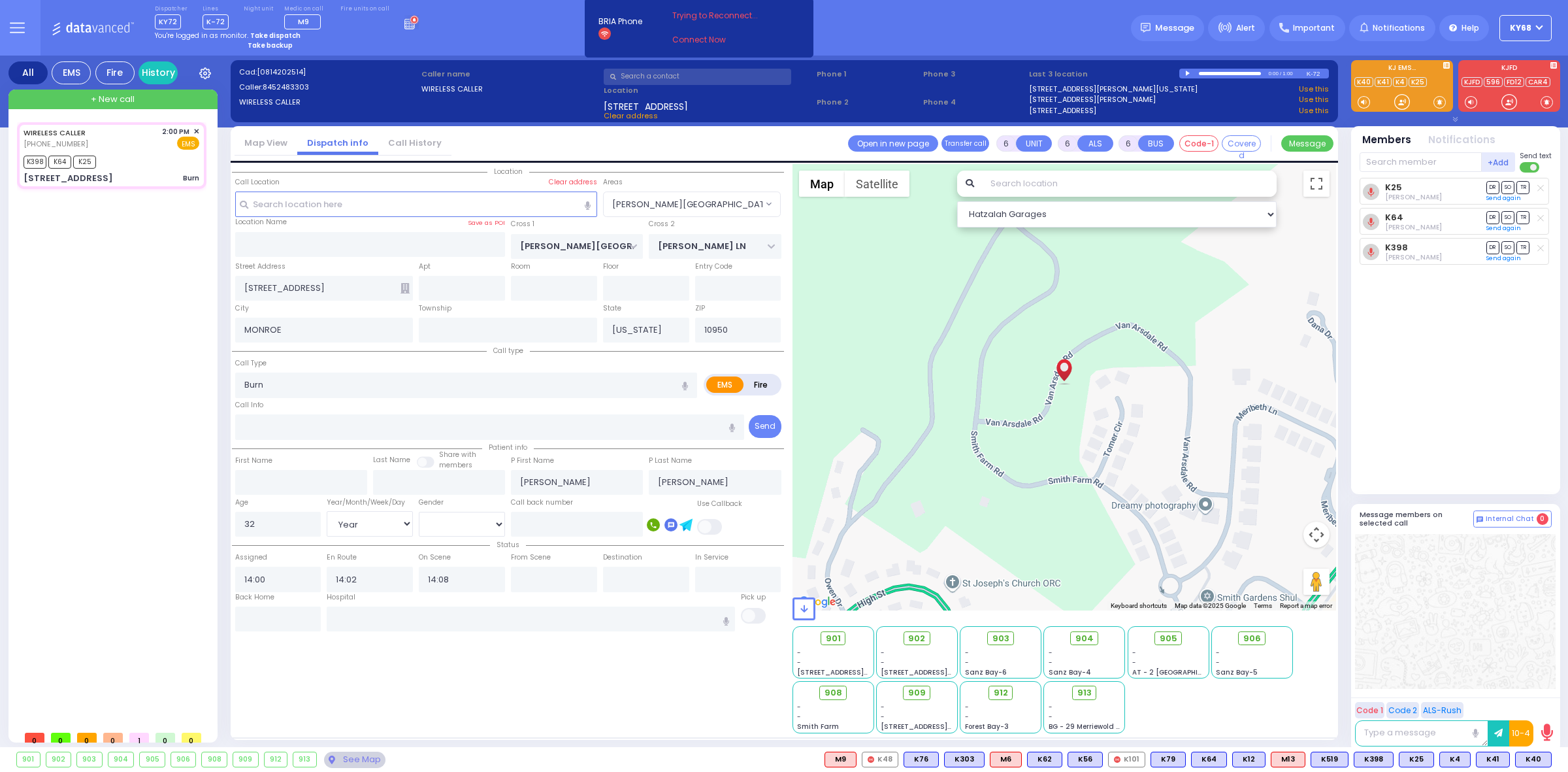
select select
radio input "true"
select select "Year"
select select "[DEMOGRAPHIC_DATA]"
select select "[PERSON_NAME][GEOGRAPHIC_DATA]"
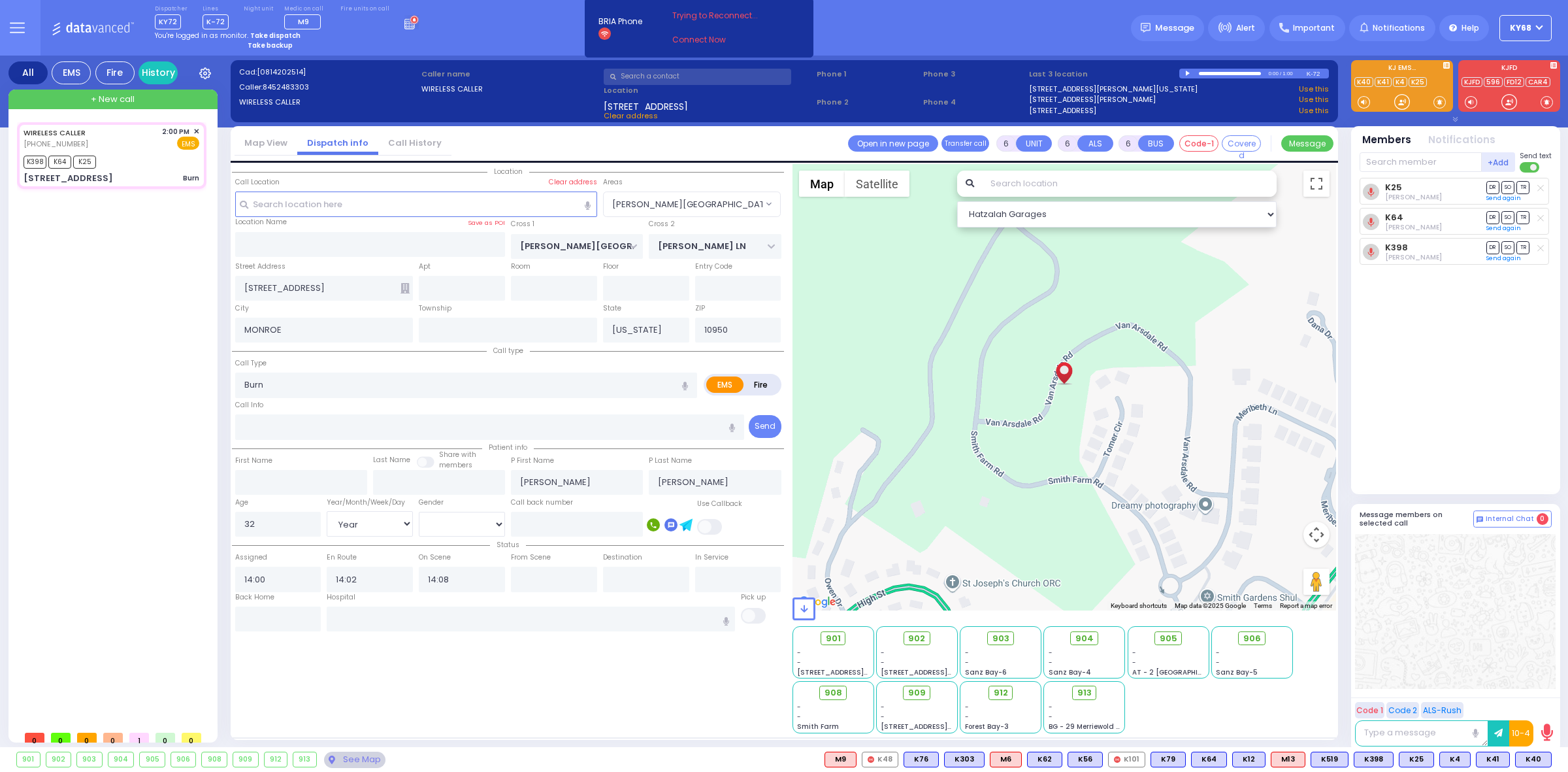
select select "Hatzalah Garages"
select select
radio input "true"
select select "Year"
select select "[DEMOGRAPHIC_DATA]"
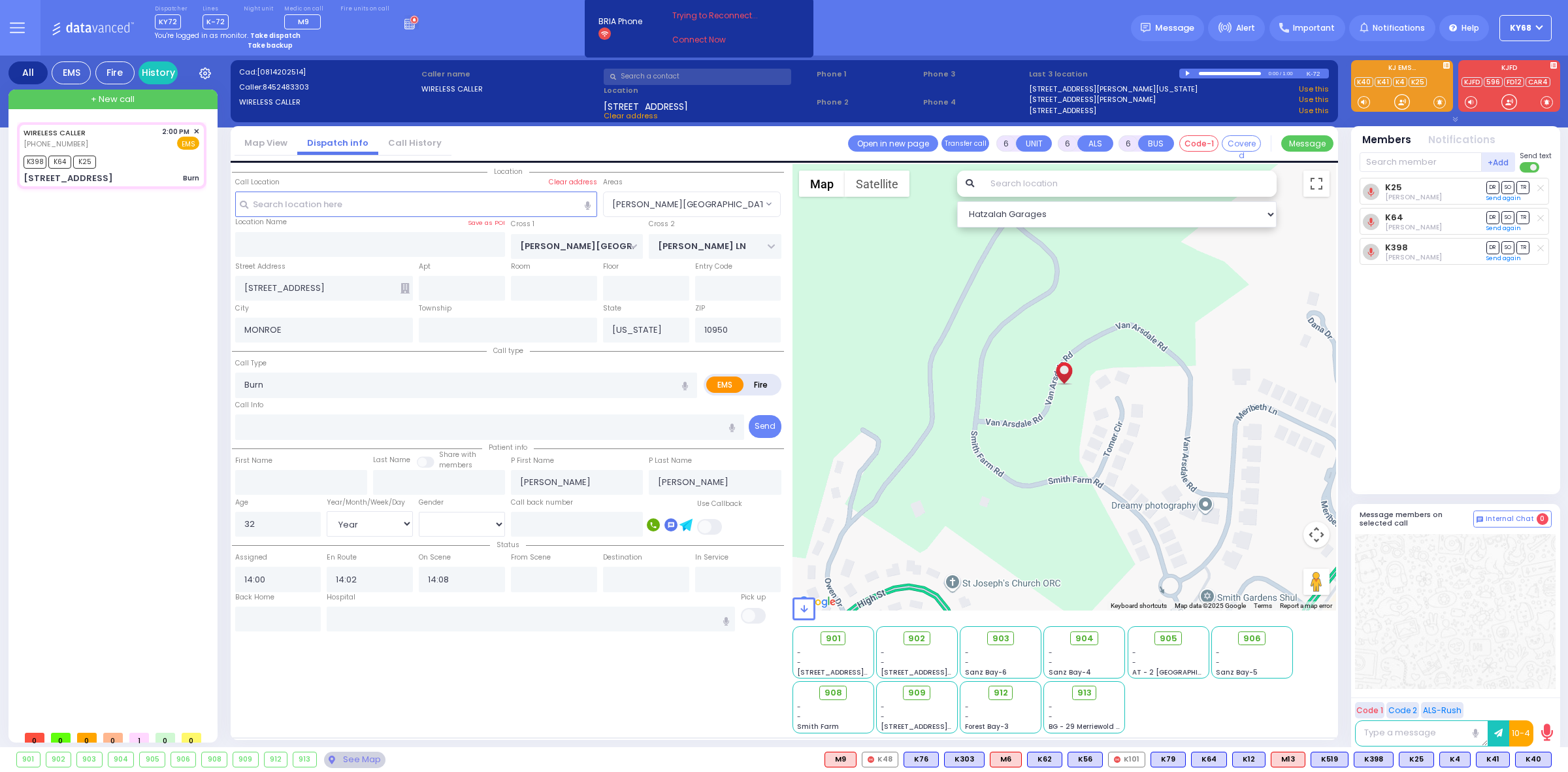
select select "[PERSON_NAME][GEOGRAPHIC_DATA]"
select select "Hatzalah Garages"
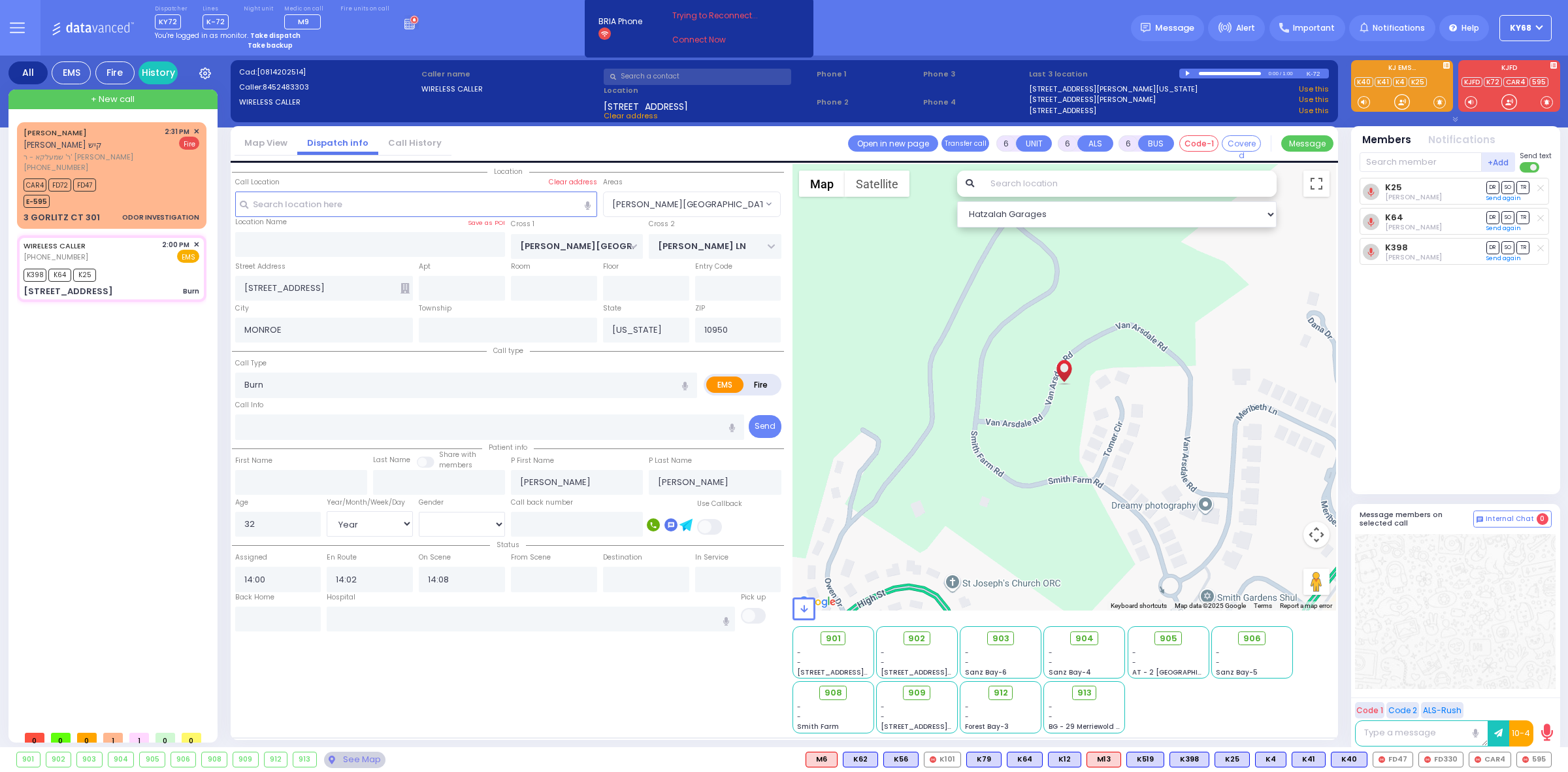
select select
radio input "true"
select select "Year"
select select "[DEMOGRAPHIC_DATA]"
